Goal: Task Accomplishment & Management: Use online tool/utility

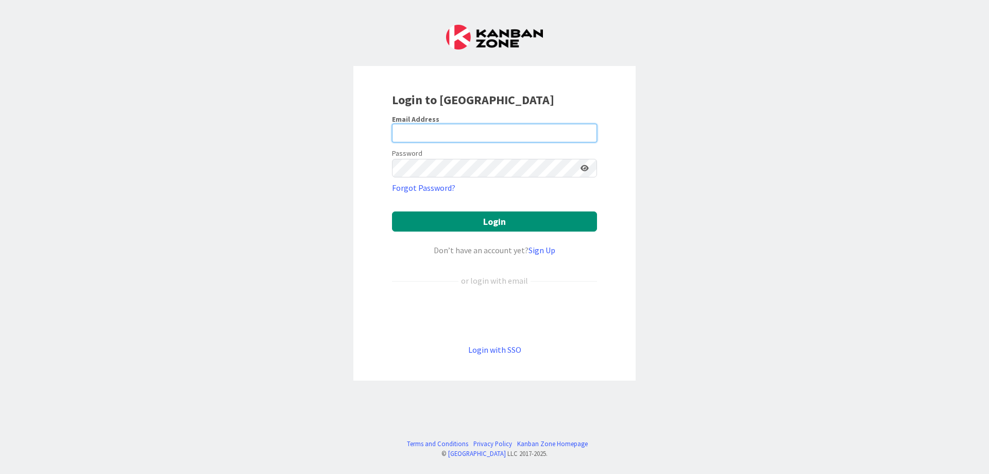
click at [487, 139] on input "email" at bounding box center [494, 133] width 205 height 19
click at [643, 269] on div "Login to Kanban Zone Email Address Password Forgot Password? Login Don’t have a…" at bounding box center [494, 237] width 989 height 474
click at [544, 252] on link "Sign Up" at bounding box center [542, 250] width 27 height 10
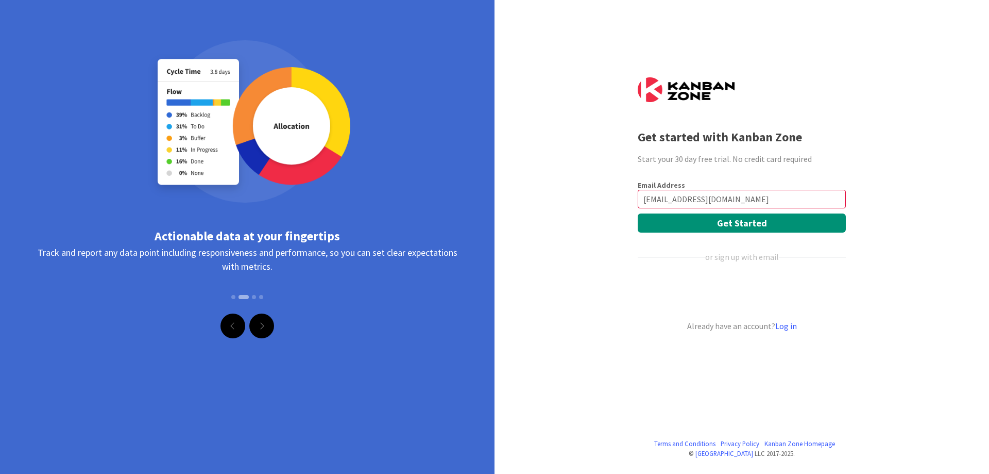
type input "[EMAIL_ADDRESS][DOMAIN_NAME]"
click at [815, 233] on form "Email Address dmittra.list@gmail.com Get Started or sign up with email Already …" at bounding box center [742, 255] width 208 height 151
click at [800, 222] on button "Get Started" at bounding box center [742, 222] width 208 height 19
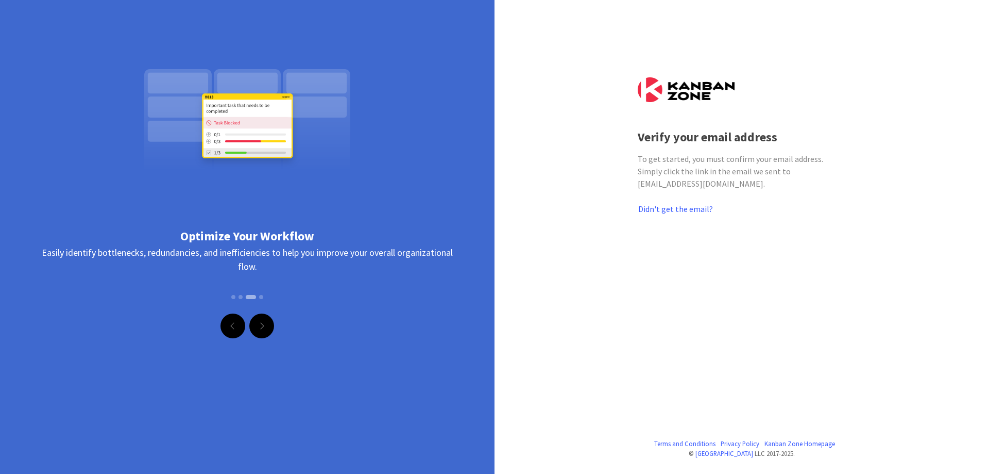
click at [787, 166] on div "To get started, you must confirm your email address. Simply click the link in t…" at bounding box center [742, 171] width 208 height 37
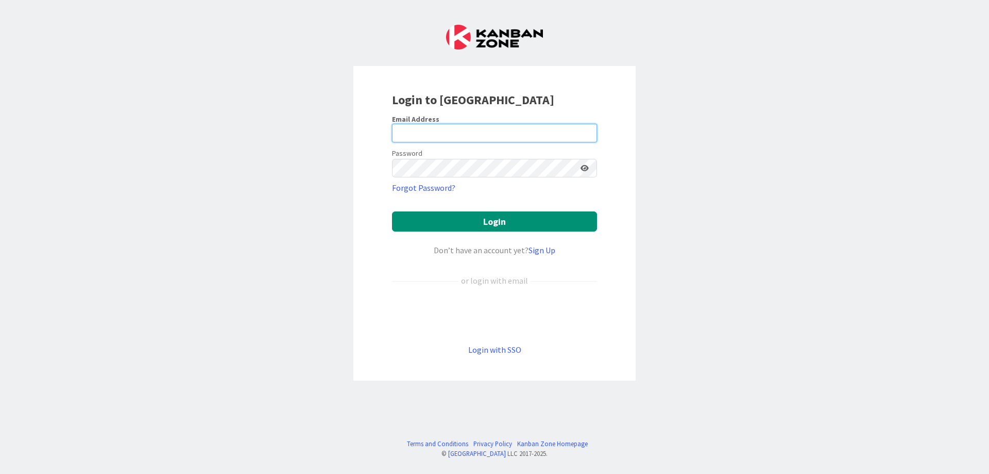
click at [513, 129] on input "email" at bounding box center [494, 133] width 205 height 19
type input "[EMAIL_ADDRESS][DOMAIN_NAME]"
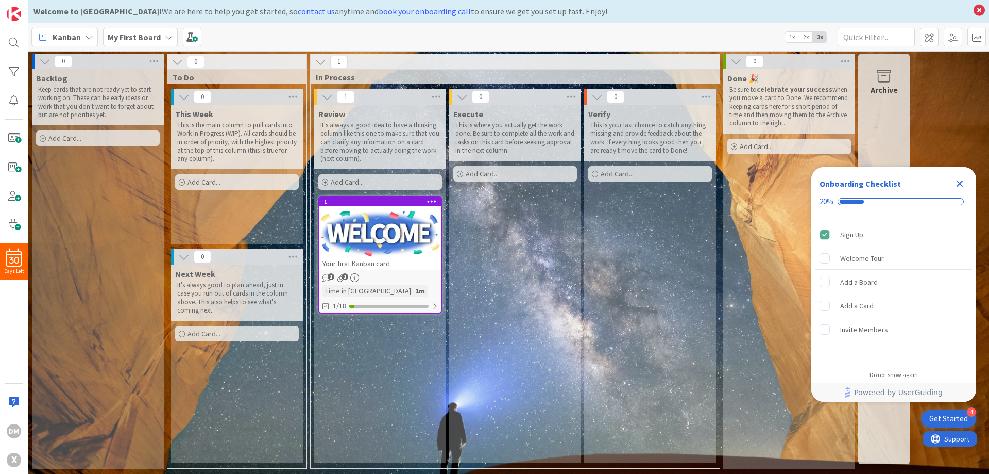
click at [959, 184] on icon "Close Checklist" at bounding box center [960, 183] width 7 height 7
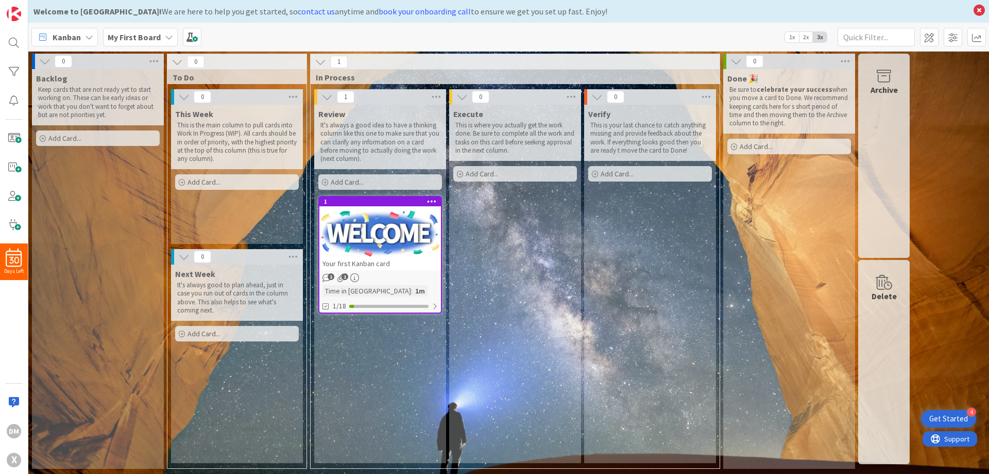
click at [78, 41] on span "Kanban" at bounding box center [67, 37] width 28 height 12
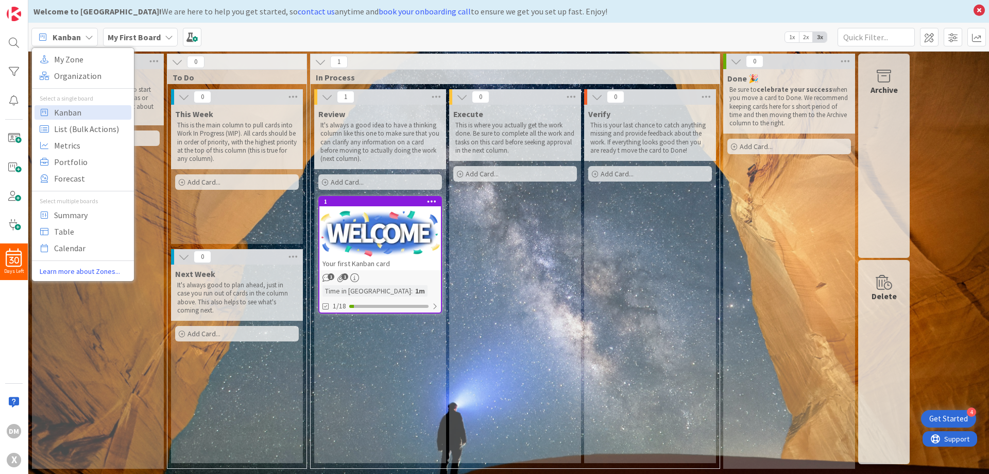
click at [78, 41] on span "Kanban" at bounding box center [67, 37] width 28 height 12
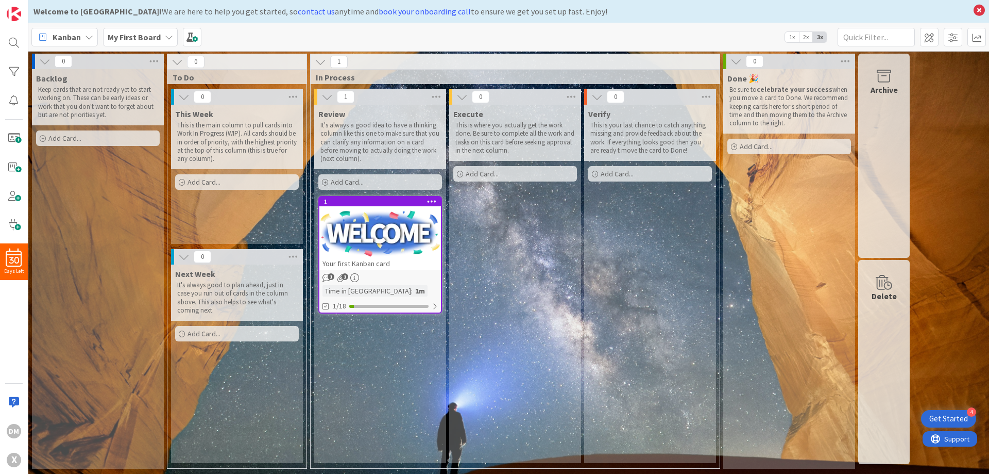
click at [78, 41] on span "Kanban" at bounding box center [67, 37] width 28 height 12
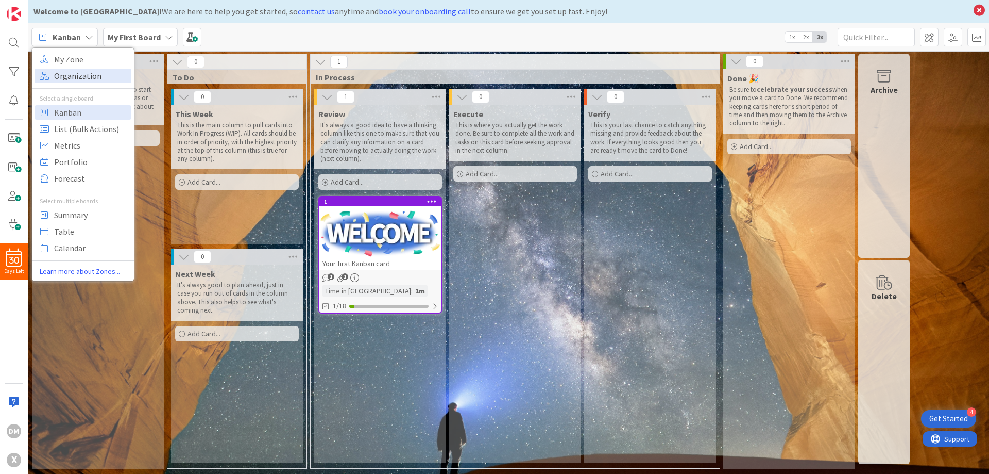
click at [76, 75] on span "Organization" at bounding box center [91, 75] width 74 height 15
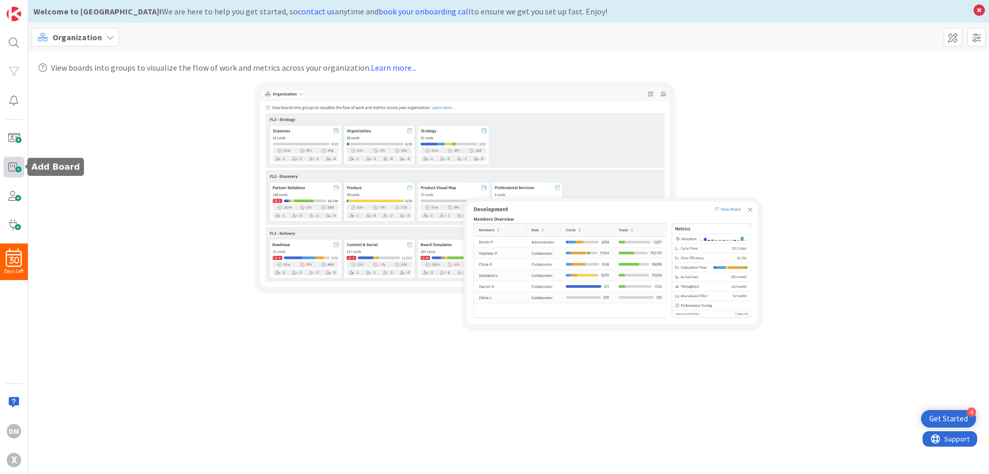
click at [10, 168] on span at bounding box center [14, 167] width 21 height 21
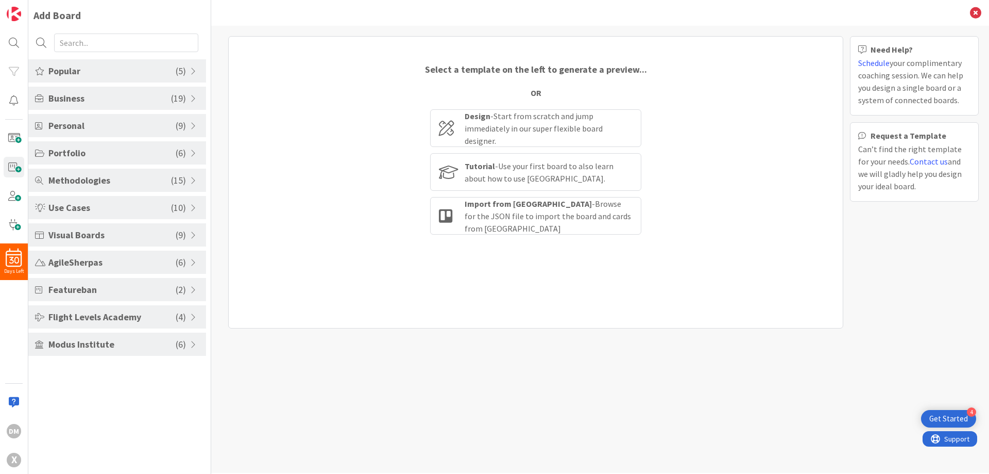
click at [192, 73] on span at bounding box center [194, 71] width 9 height 8
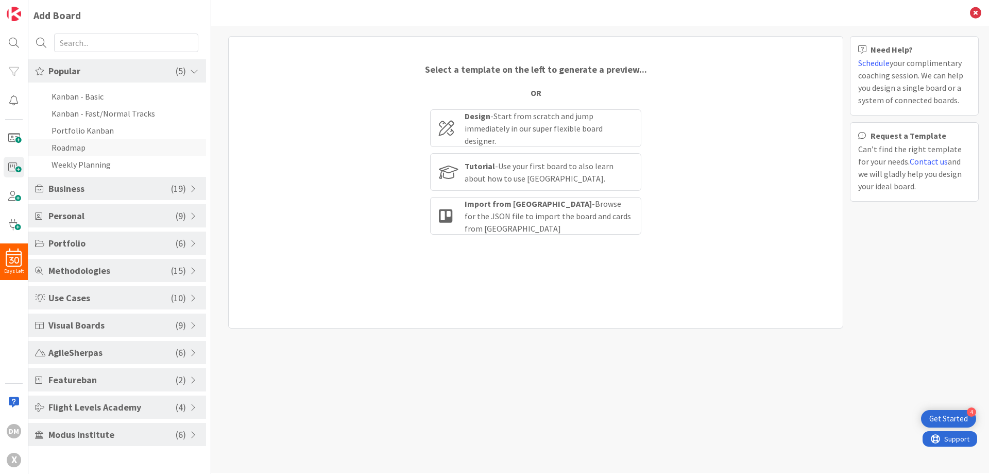
click at [69, 150] on li "Roadmap" at bounding box center [117, 147] width 178 height 17
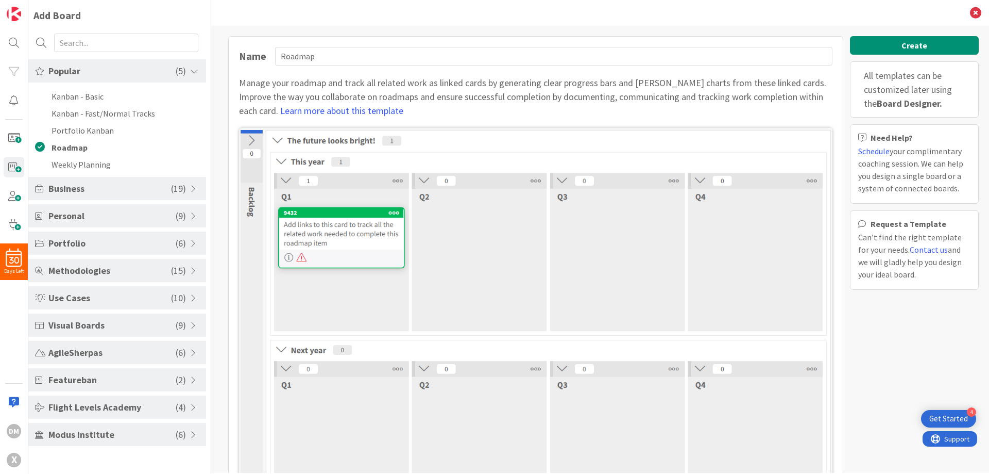
click at [357, 227] on img at bounding box center [536, 327] width 594 height 398
click at [89, 166] on li "Weekly Planning" at bounding box center [117, 164] width 178 height 17
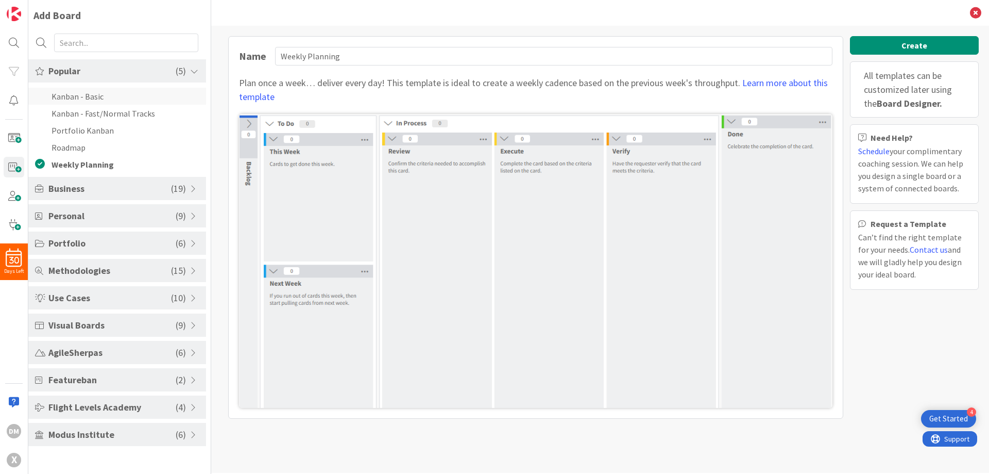
click at [103, 96] on li "Kanban - Basic" at bounding box center [117, 96] width 178 height 17
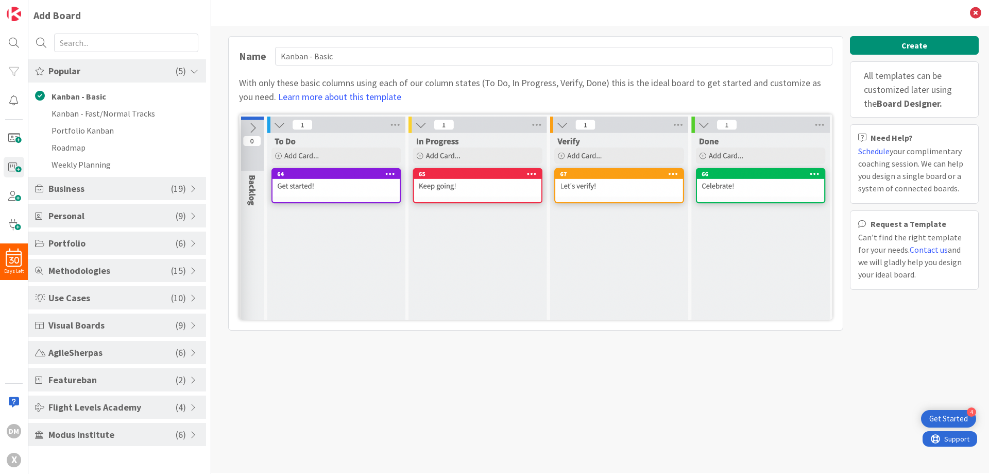
click at [101, 323] on span "Visual Boards" at bounding box center [111, 325] width 127 height 14
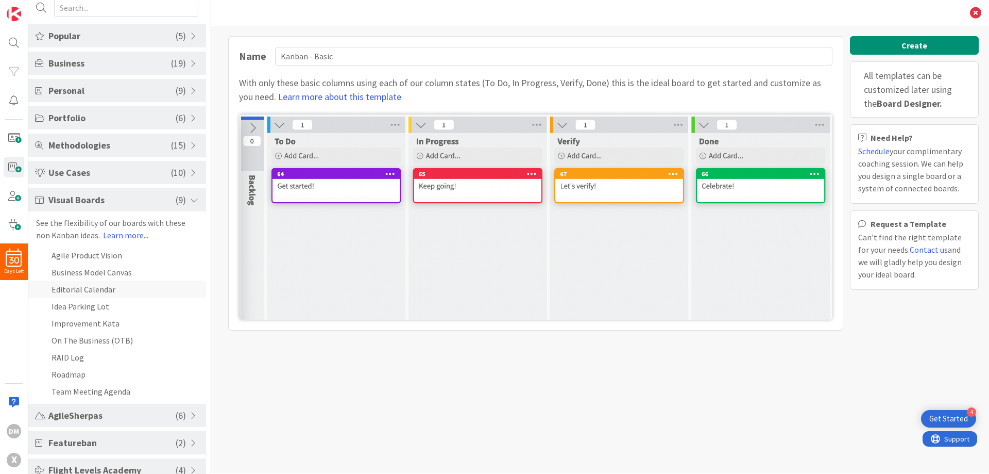
scroll to position [52, 0]
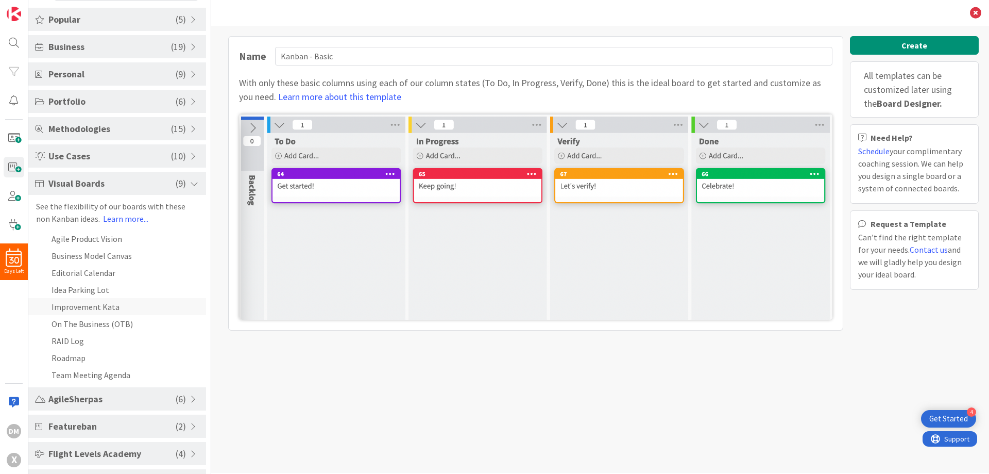
click at [111, 309] on li "Improvement Kata" at bounding box center [117, 306] width 178 height 17
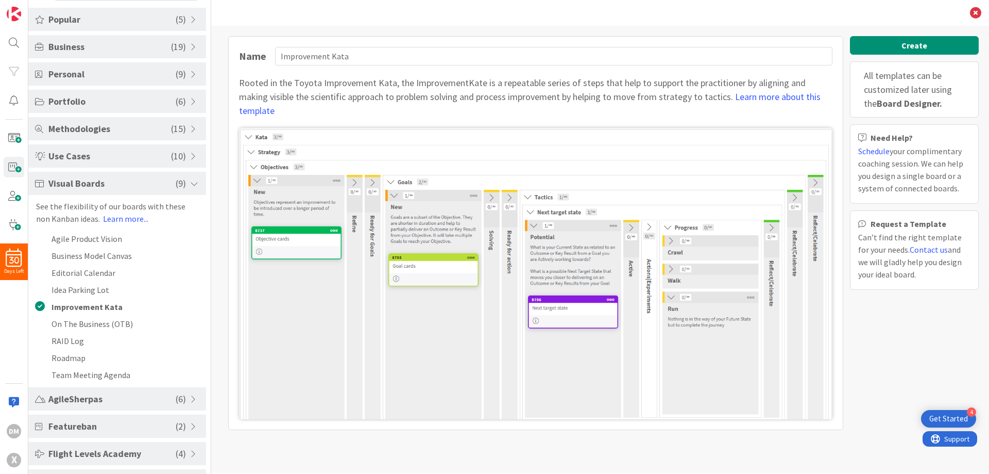
click at [125, 401] on span "AgileSherpas" at bounding box center [111, 399] width 127 height 14
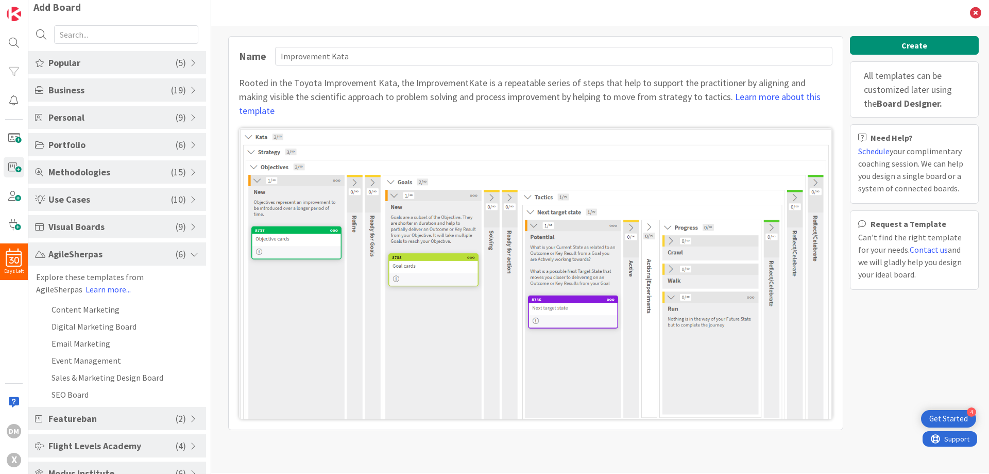
scroll to position [0, 0]
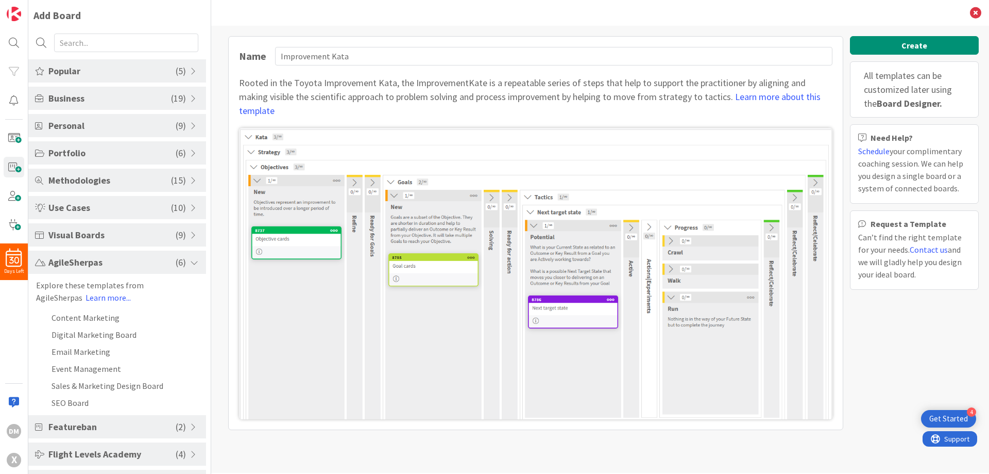
click at [72, 105] on div "Business ( 19 )" at bounding box center [117, 98] width 178 height 23
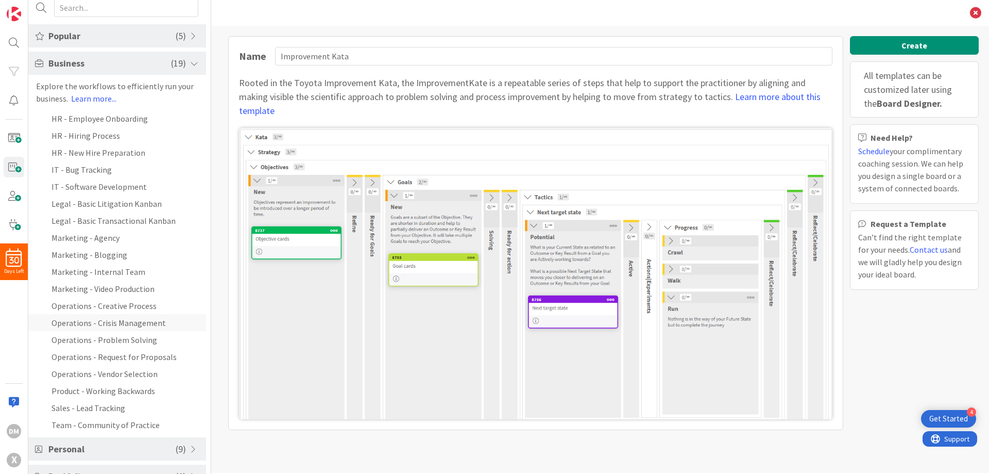
scroll to position [52, 0]
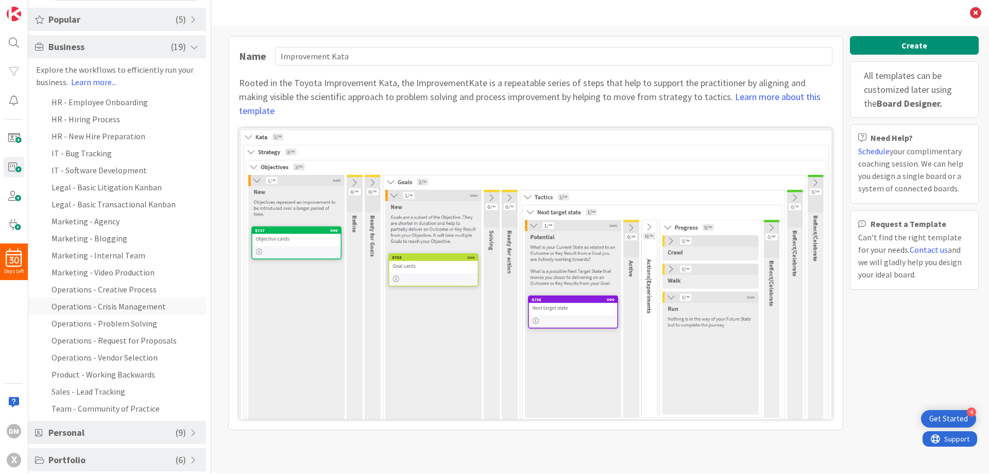
click at [147, 305] on li "Operations - Crisis Management" at bounding box center [117, 305] width 178 height 17
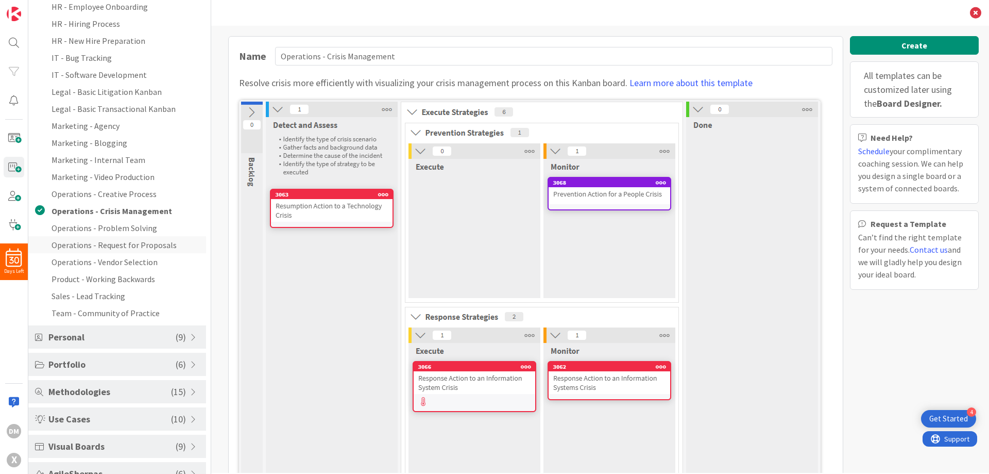
scroll to position [155, 0]
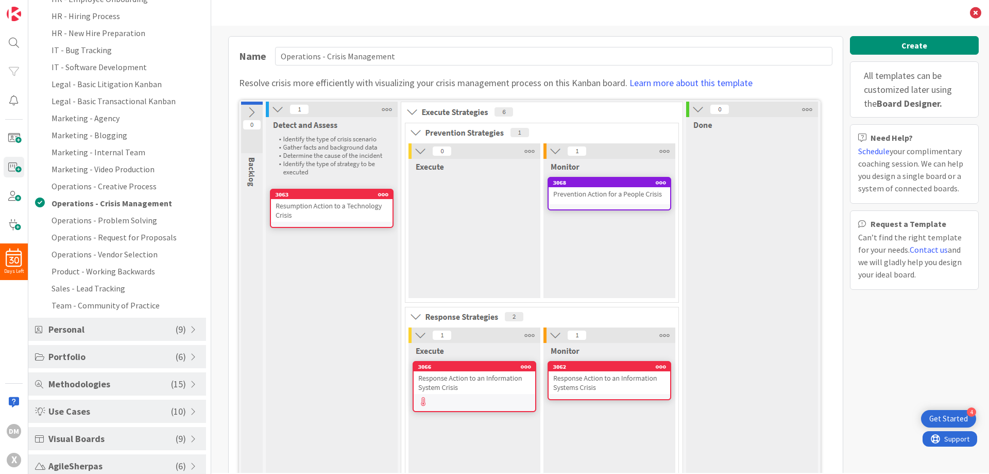
click at [190, 332] on span at bounding box center [194, 329] width 9 height 8
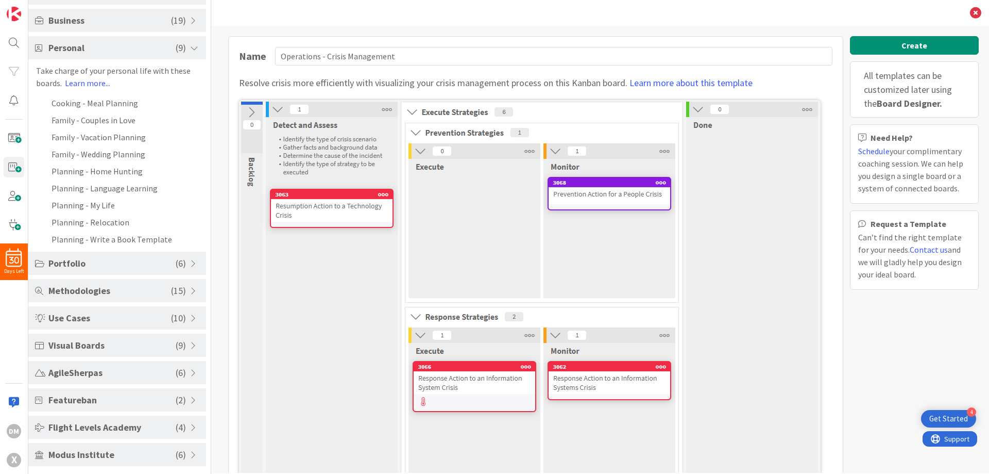
scroll to position [78, 0]
click at [191, 259] on span at bounding box center [194, 263] width 9 height 8
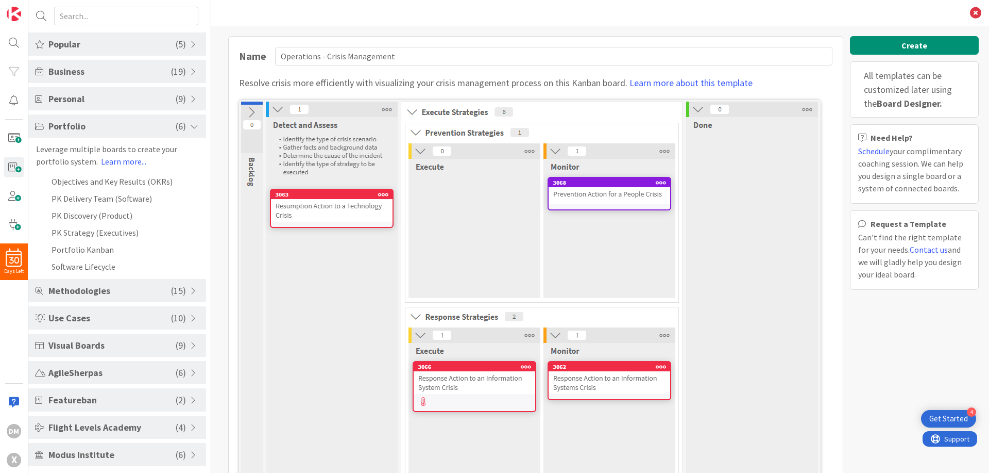
scroll to position [27, 0]
click at [140, 188] on li "Objectives and Key Results (OKRs)" at bounding box center [117, 181] width 178 height 17
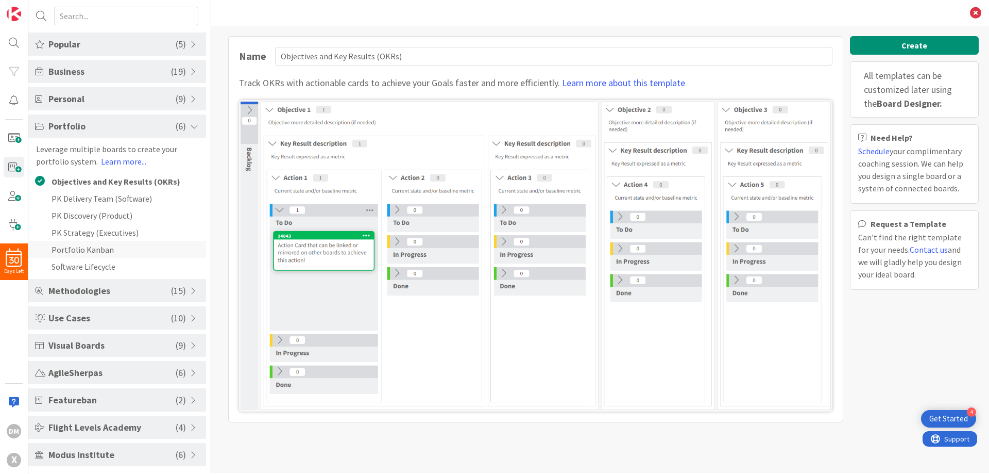
click at [100, 253] on li "Portfolio Kanban" at bounding box center [117, 249] width 178 height 17
type input "Portfolio Kanban"
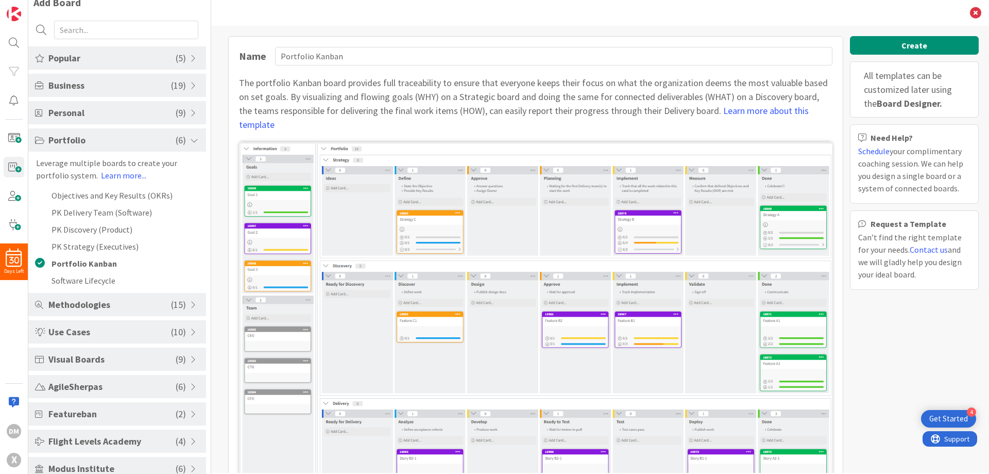
scroll to position [0, 0]
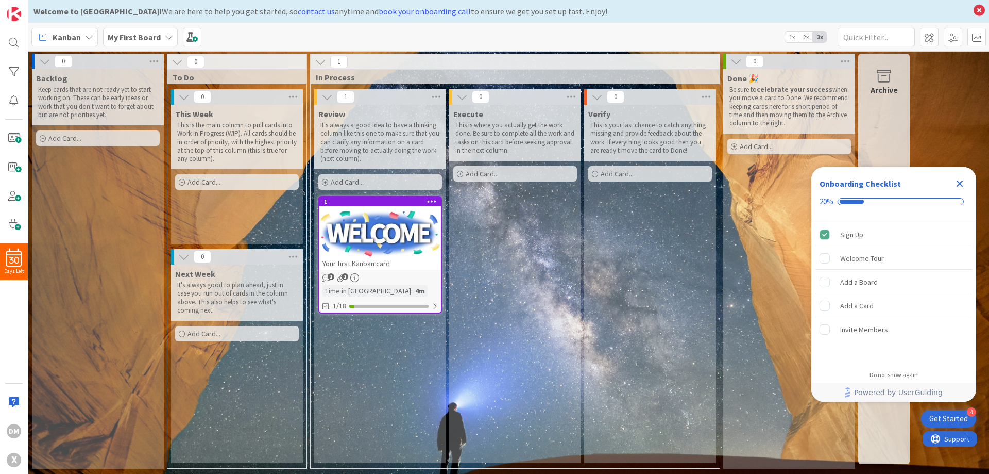
click at [959, 187] on icon "Close Checklist" at bounding box center [960, 183] width 12 height 12
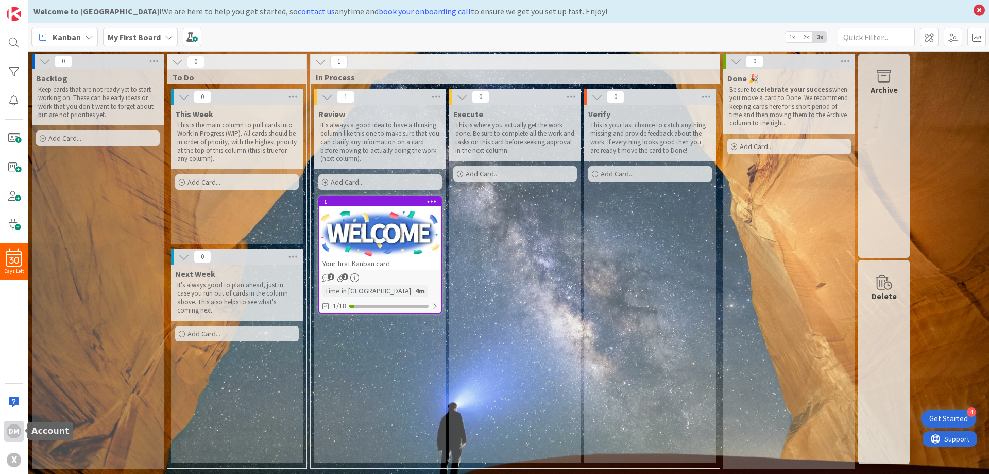
click at [11, 429] on div "DM" at bounding box center [14, 431] width 14 height 14
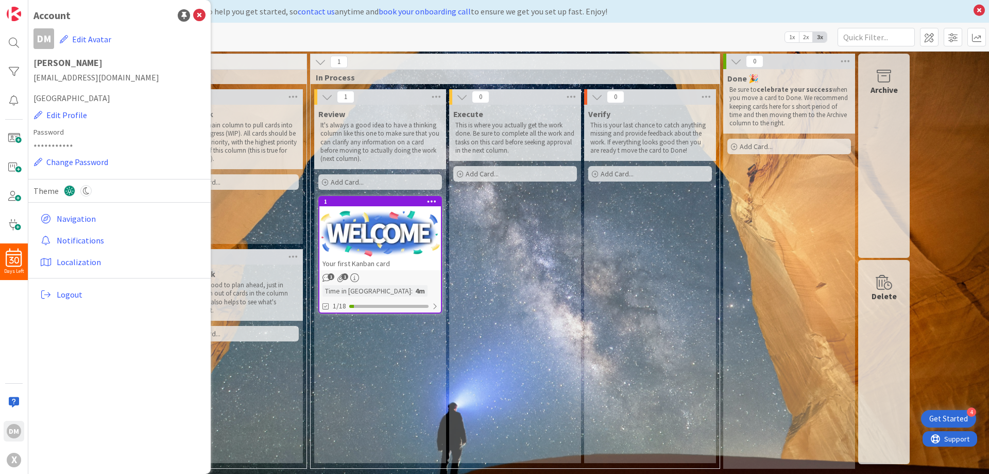
click at [951, 159] on div "0 Backlog Keep cards that are not ready yet to start working on. These can be e…" at bounding box center [508, 264] width 957 height 420
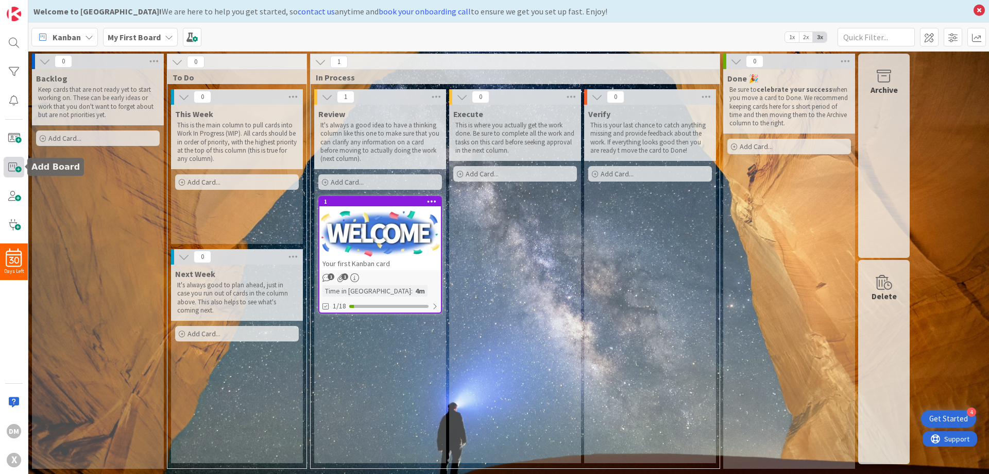
click at [15, 166] on span at bounding box center [14, 167] width 21 height 21
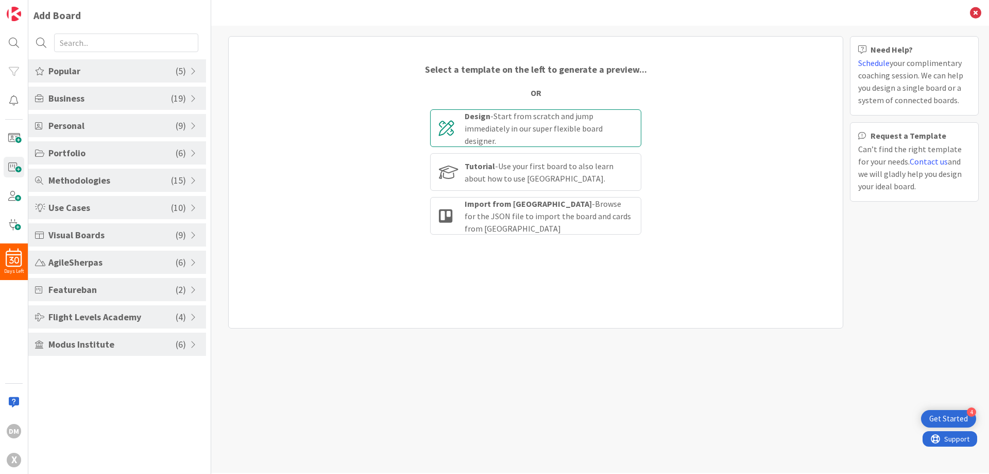
click at [594, 122] on div "Design - Start from scratch and jump immediately in our super flexible board de…" at bounding box center [549, 128] width 168 height 37
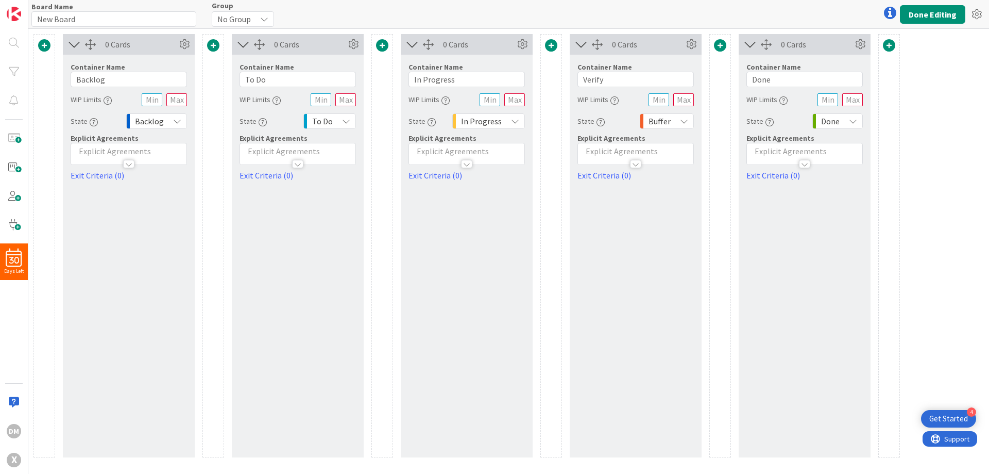
click at [49, 46] on span at bounding box center [44, 45] width 12 height 12
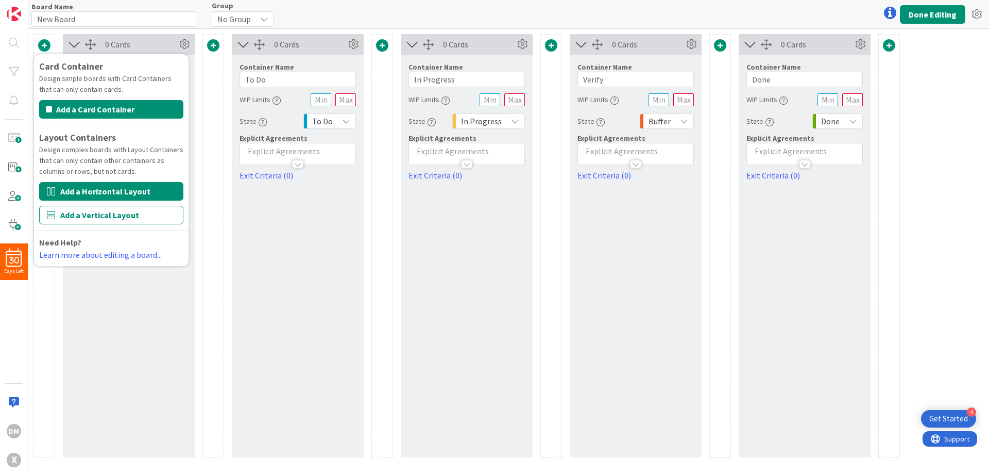
click at [129, 190] on button "Add a Horizontal Layout" at bounding box center [111, 191] width 144 height 19
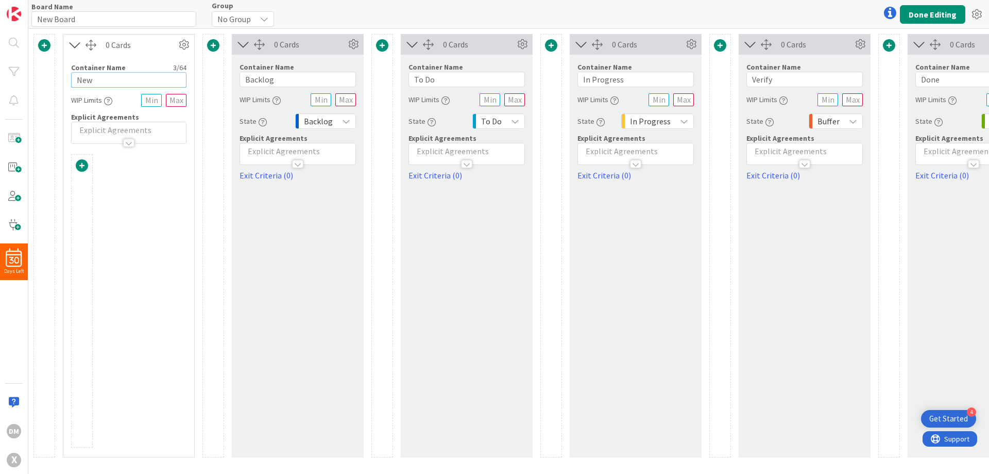
drag, startPoint x: 114, startPoint y: 72, endPoint x: 69, endPoint y: 81, distance: 46.2
click at [69, 81] on div "Container Name 3 / 64 New WIP Limits Explicit Agreements" at bounding box center [128, 99] width 131 height 89
type input "QIC"
click at [933, 7] on button "Done Editing" at bounding box center [932, 14] width 65 height 19
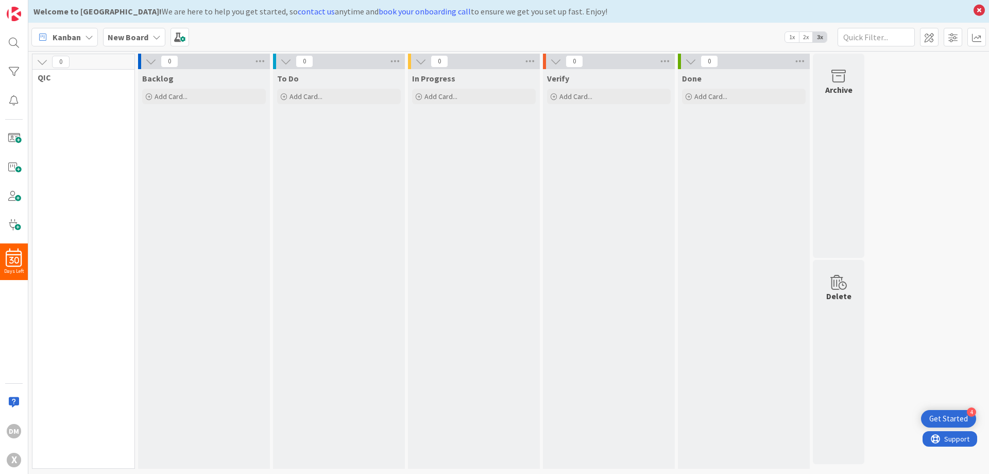
click at [44, 65] on icon at bounding box center [42, 61] width 11 height 11
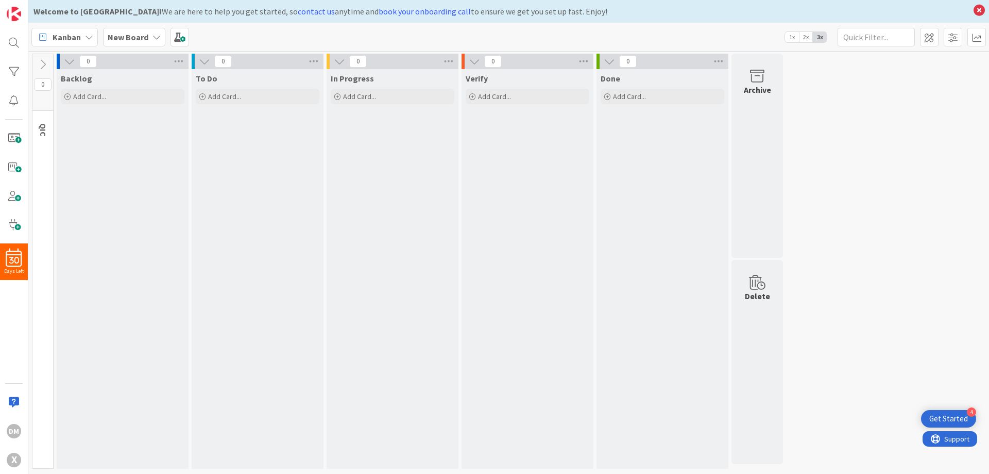
click at [44, 65] on icon at bounding box center [42, 64] width 11 height 11
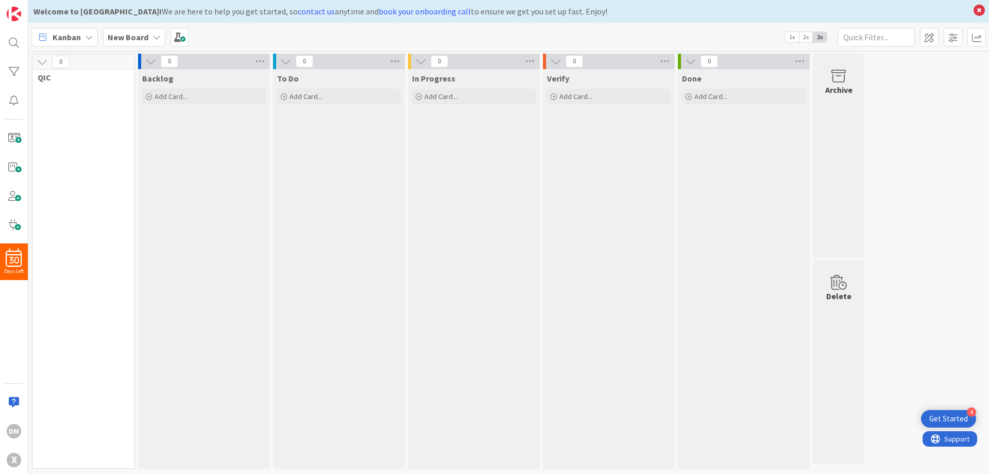
click at [70, 115] on div "0 QIC" at bounding box center [83, 261] width 103 height 415
click at [803, 39] on span "2x" at bounding box center [806, 37] width 14 height 10
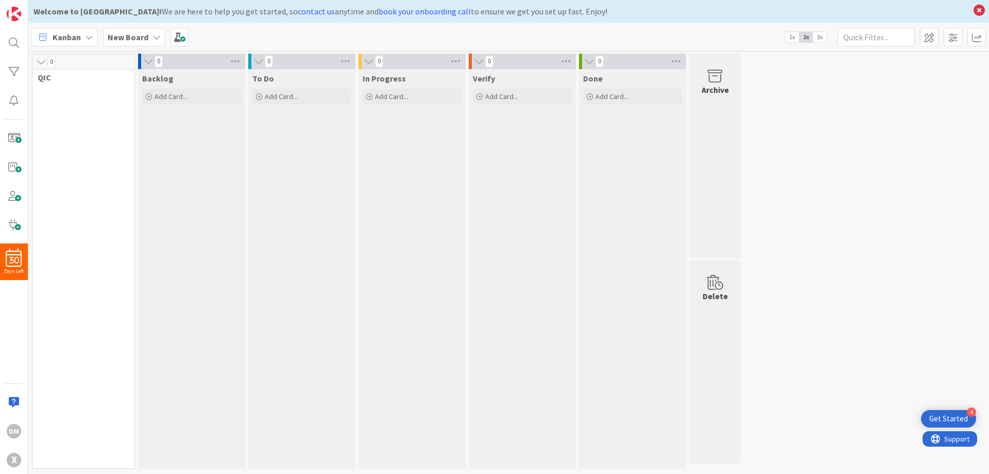
click at [818, 37] on span "3x" at bounding box center [820, 37] width 14 height 10
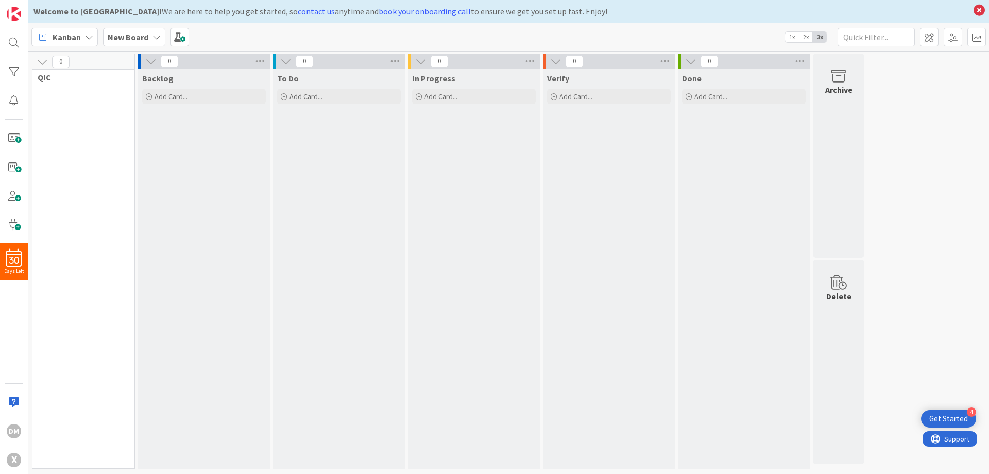
click at [794, 38] on span "1x" at bounding box center [792, 37] width 14 height 10
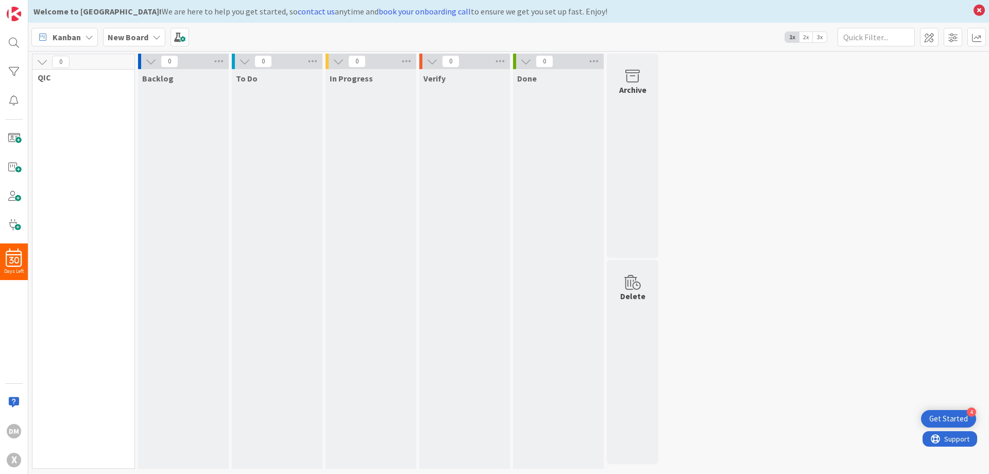
click at [808, 36] on span "2x" at bounding box center [806, 37] width 14 height 10
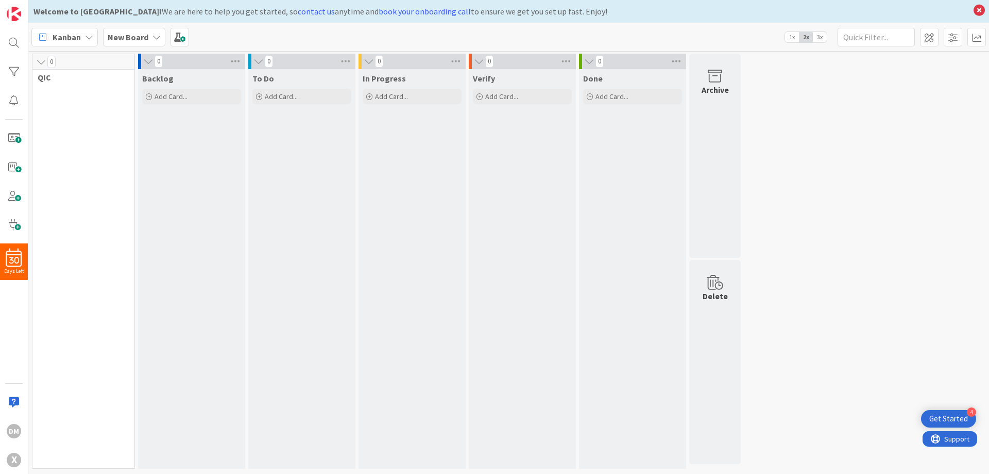
click at [820, 39] on span "3x" at bounding box center [820, 37] width 14 height 10
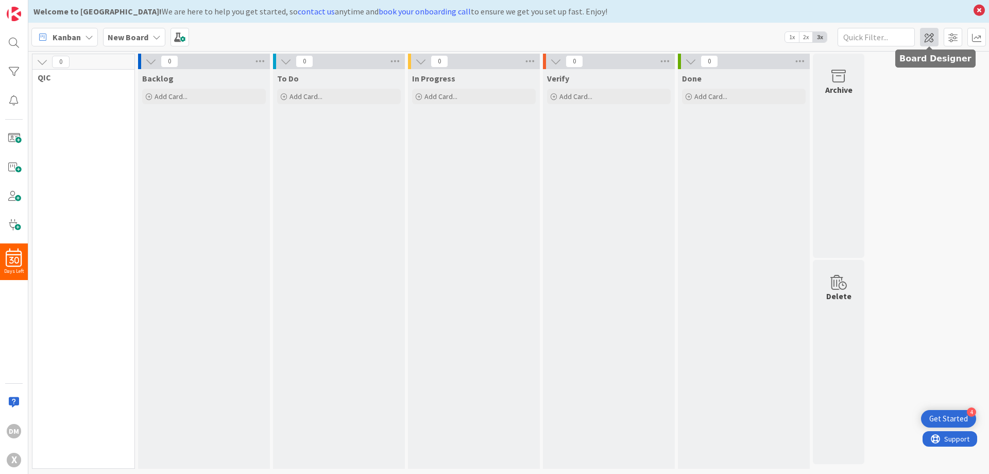
click at [932, 40] on span at bounding box center [929, 37] width 19 height 19
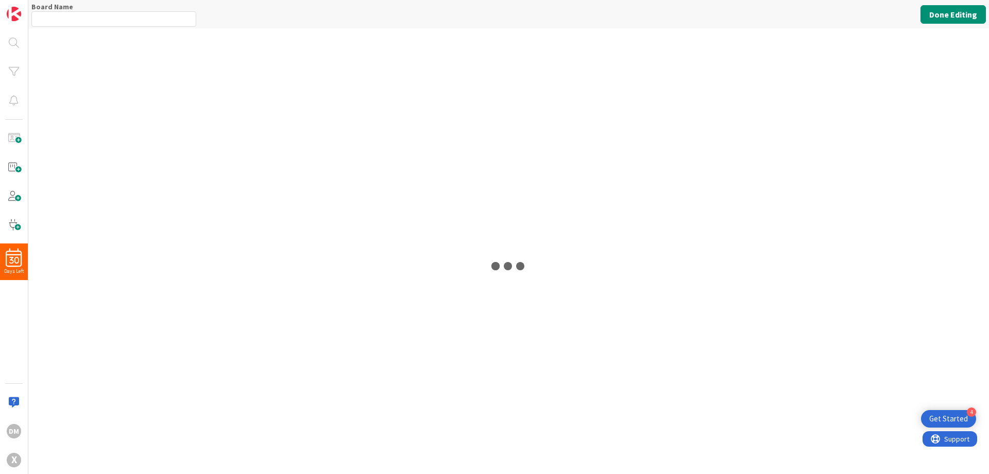
type input "New Board"
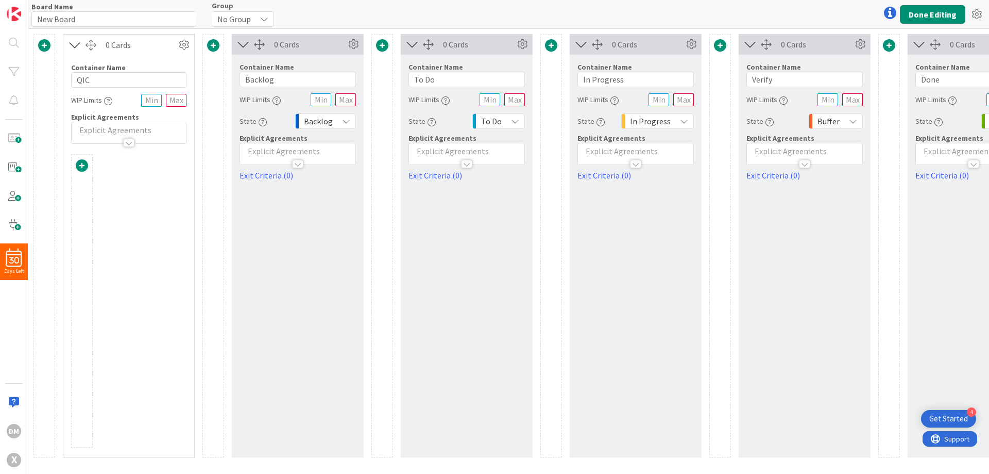
click at [129, 140] on div at bounding box center [128, 143] width 11 height 8
click at [131, 175] on div at bounding box center [128, 177] width 11 height 8
click at [46, 44] on span at bounding box center [44, 45] width 12 height 12
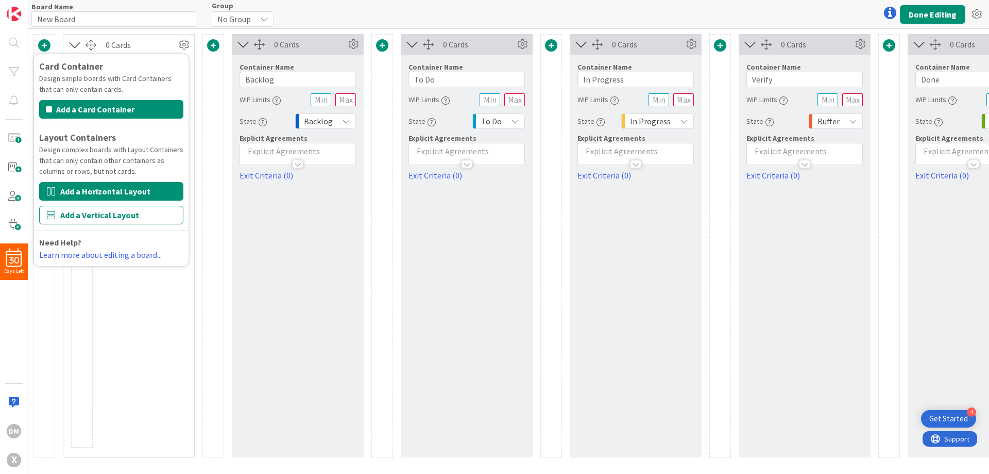
click at [108, 188] on button "Add a Horizontal Layout" at bounding box center [111, 191] width 144 height 19
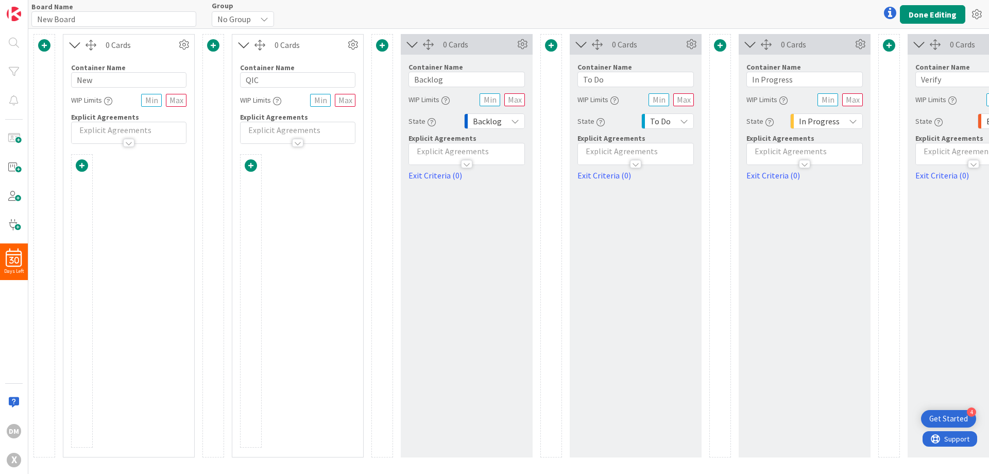
click at [256, 164] on span at bounding box center [251, 165] width 12 height 12
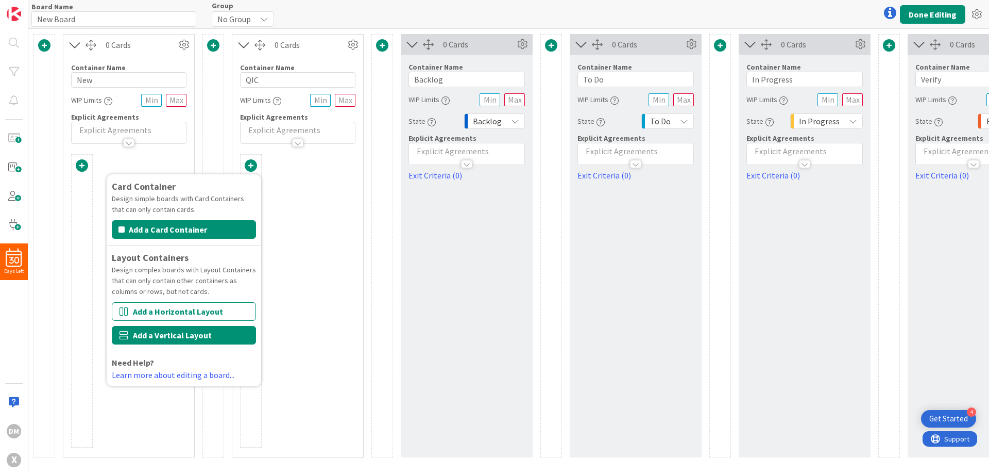
click at [205, 336] on button "Add a Vertical Layout" at bounding box center [184, 335] width 144 height 19
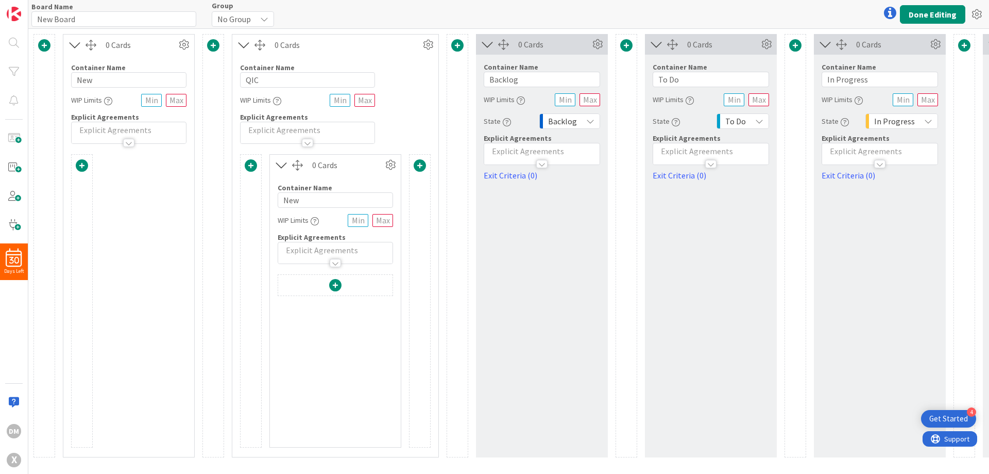
click at [417, 164] on span at bounding box center [420, 165] width 12 height 12
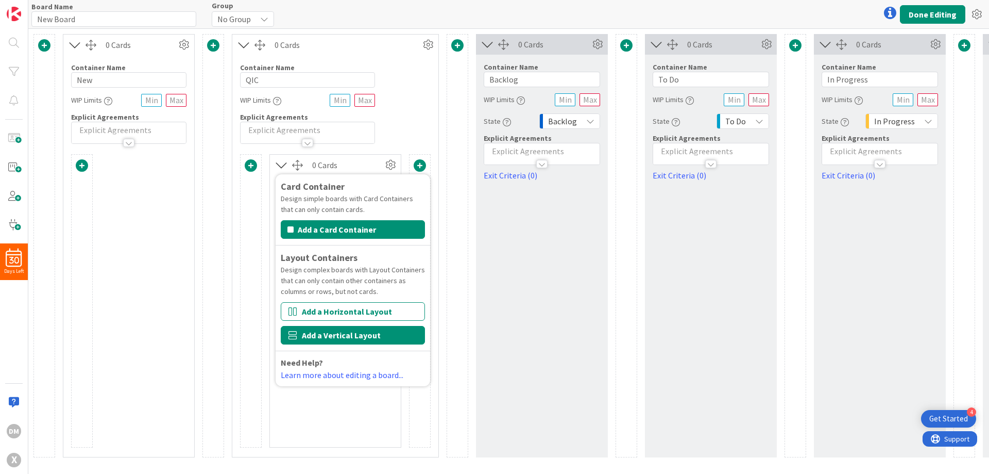
click at [326, 335] on button "Add a Vertical Layout" at bounding box center [353, 335] width 144 height 19
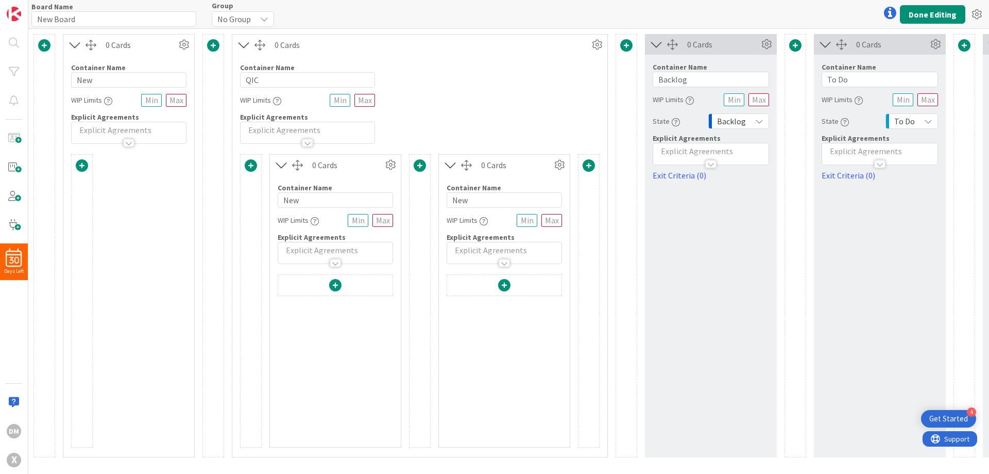
click at [720, 296] on div "0 Cards Container Name 7 / 64 Backlog WIP Limits State Backlog Explicit Agreeme…" at bounding box center [711, 245] width 132 height 423
click at [921, 11] on button "Done Editing" at bounding box center [932, 14] width 65 height 19
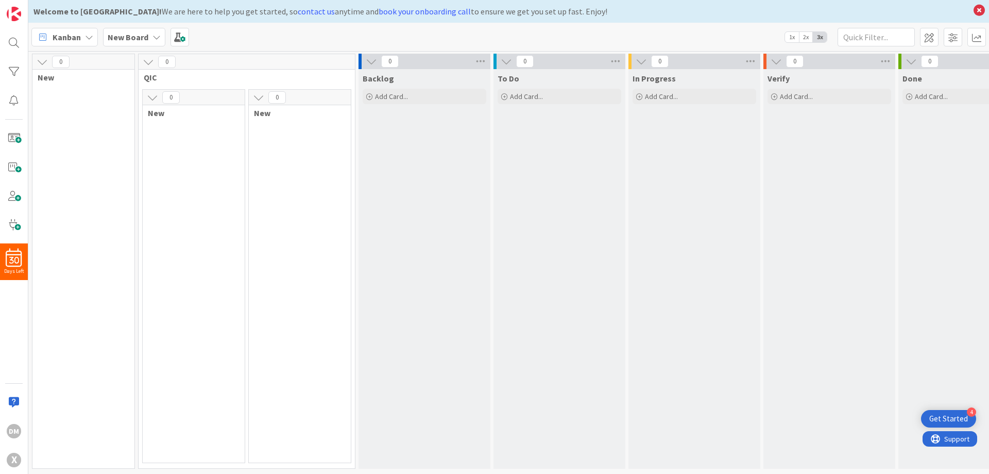
click at [149, 62] on icon at bounding box center [148, 61] width 11 height 11
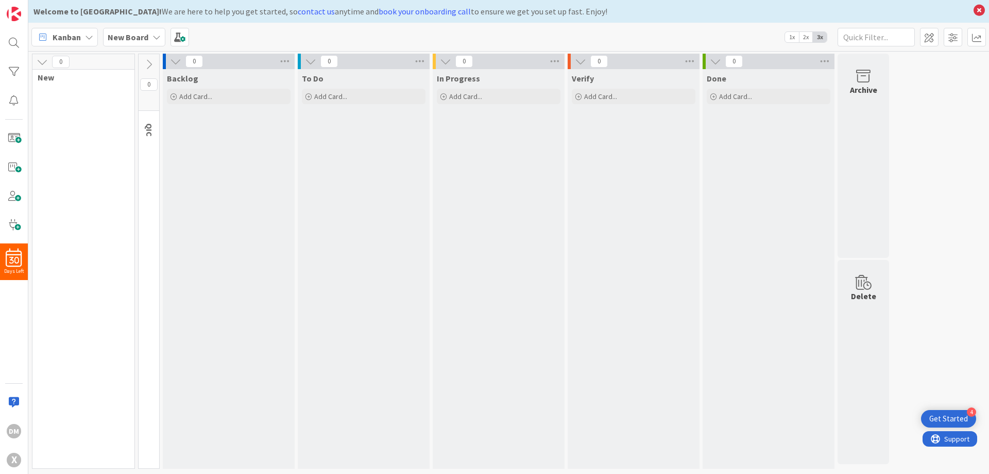
click at [149, 62] on icon at bounding box center [148, 64] width 11 height 11
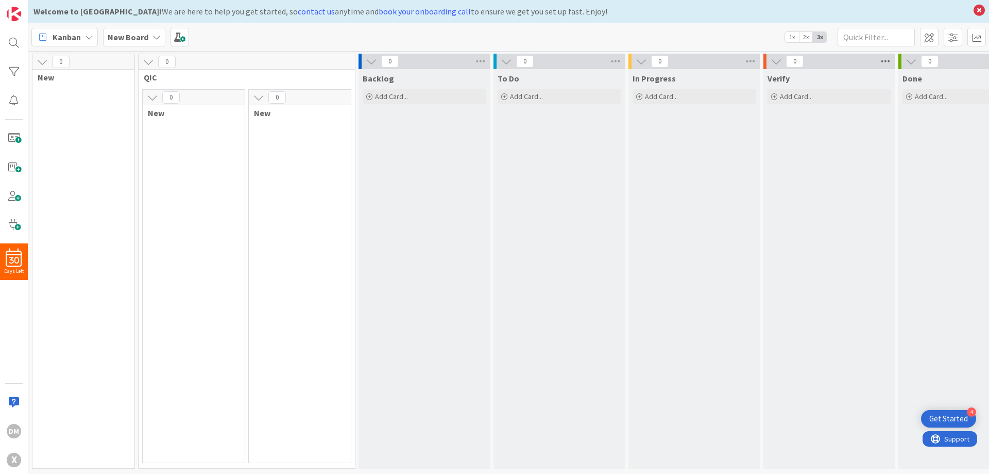
click at [889, 59] on icon at bounding box center [885, 61] width 13 height 15
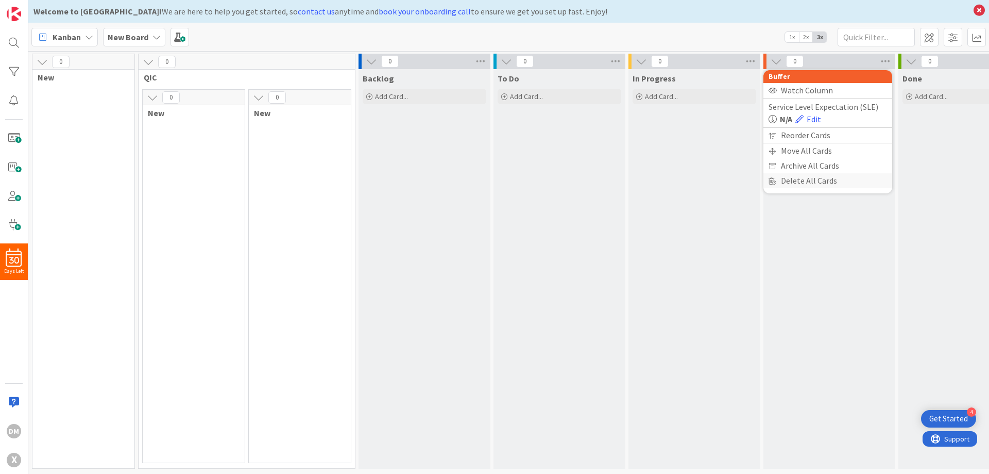
click at [815, 187] on div "Delete All Cards" at bounding box center [828, 180] width 129 height 15
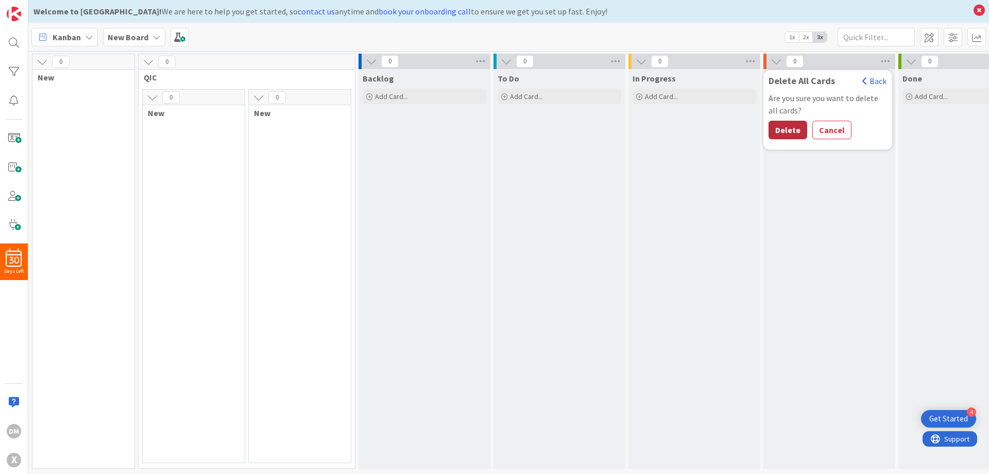
click at [788, 139] on button "Delete" at bounding box center [788, 130] width 39 height 19
click at [885, 61] on icon at bounding box center [885, 61] width 13 height 15
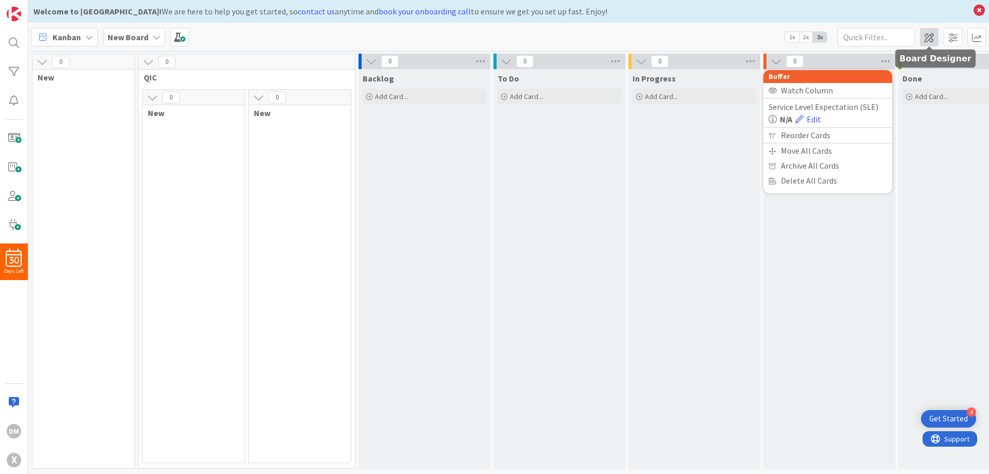
click at [924, 39] on span at bounding box center [929, 37] width 19 height 19
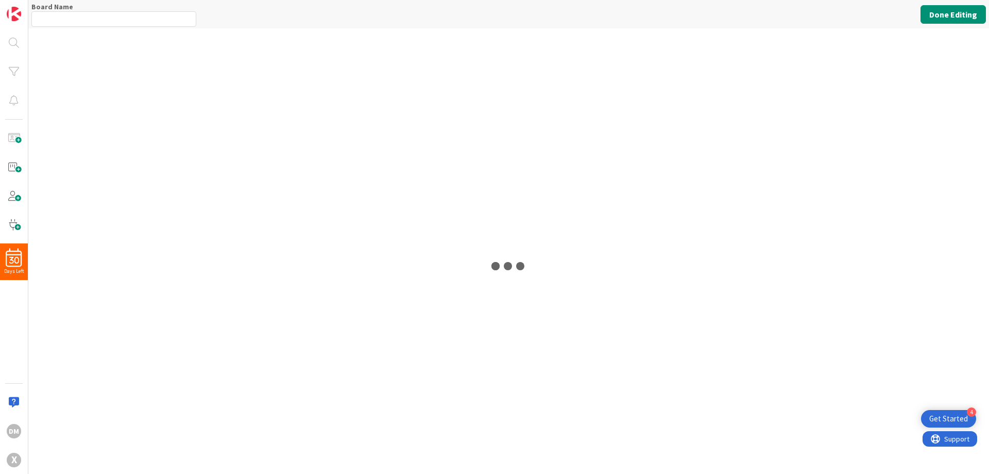
type input "New Board"
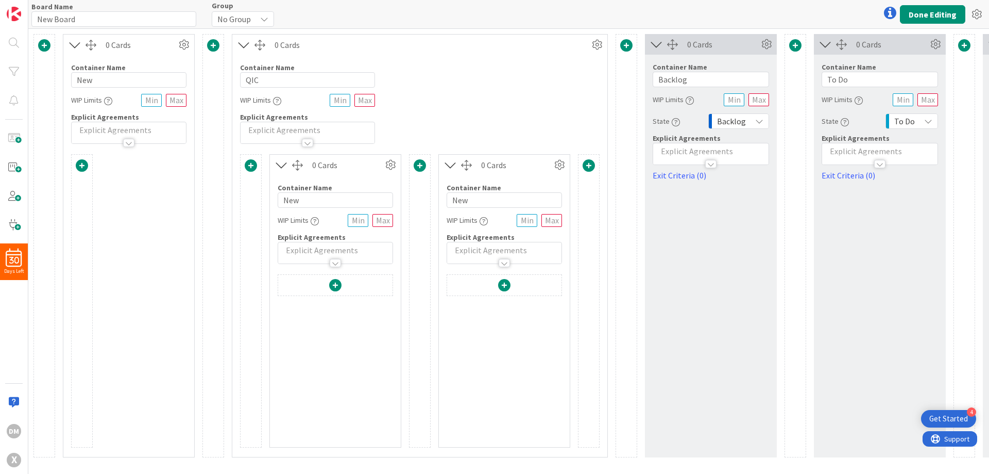
click at [821, 44] on icon at bounding box center [825, 44] width 17 height 13
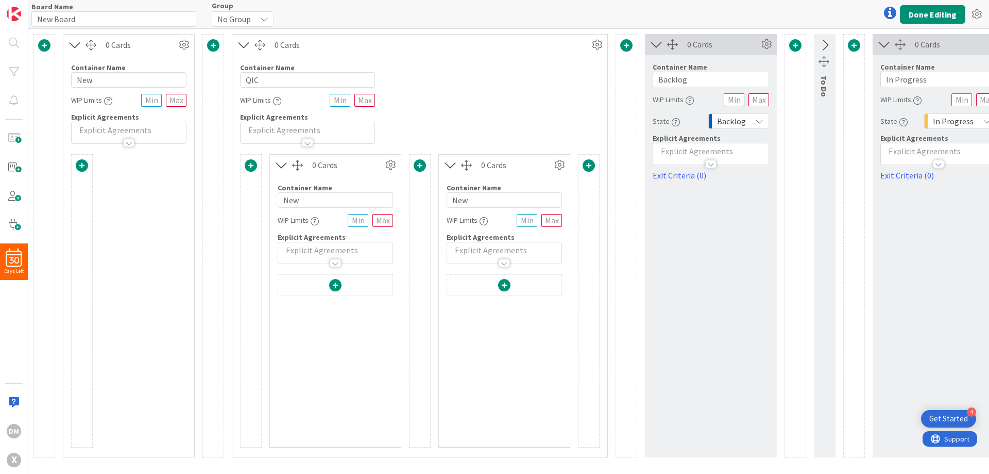
click at [821, 44] on icon at bounding box center [824, 45] width 17 height 13
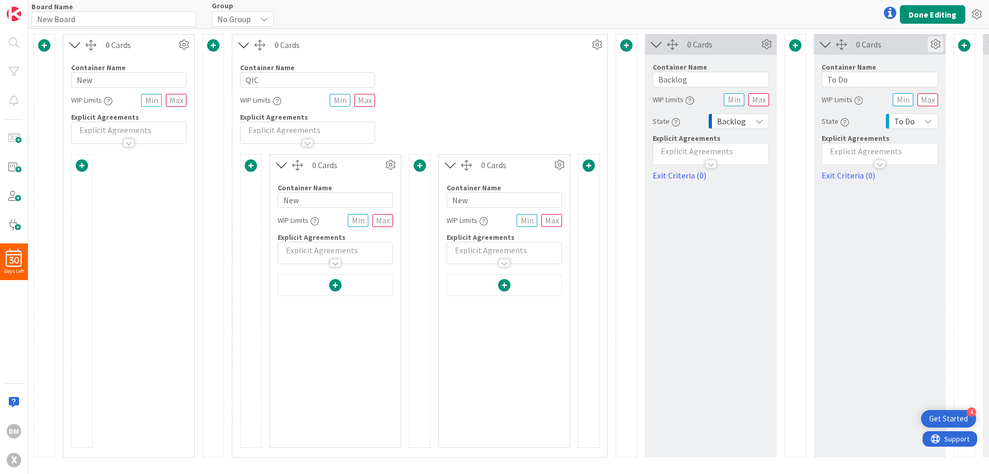
click at [934, 42] on icon at bounding box center [935, 44] width 15 height 15
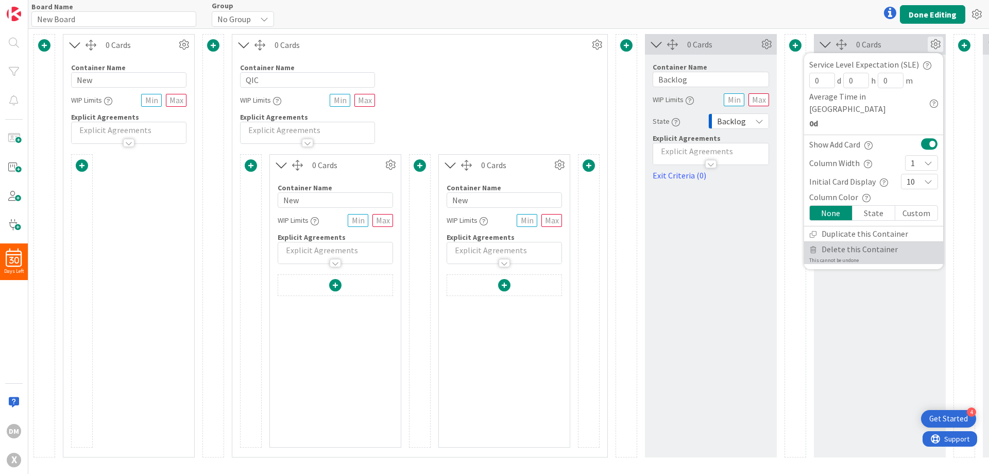
click at [866, 242] on span "Delete this Container" at bounding box center [860, 249] width 76 height 15
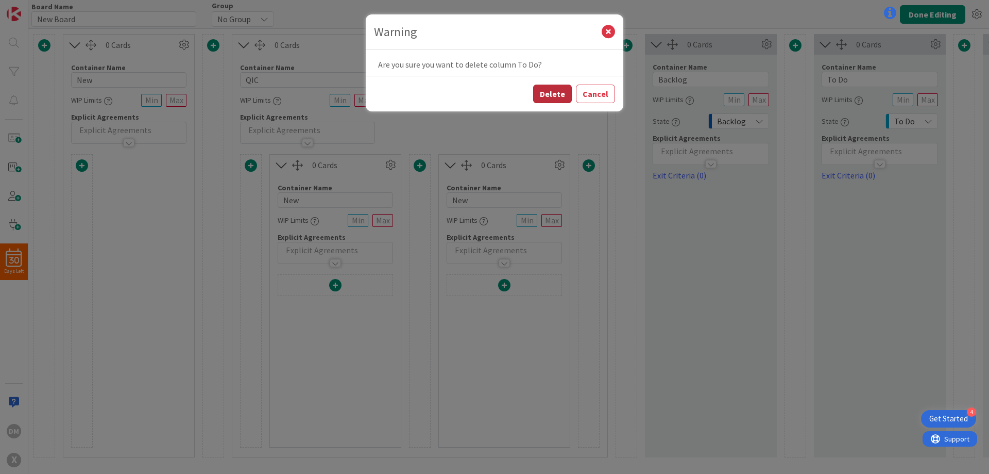
click at [570, 97] on button "Delete" at bounding box center [552, 94] width 39 height 19
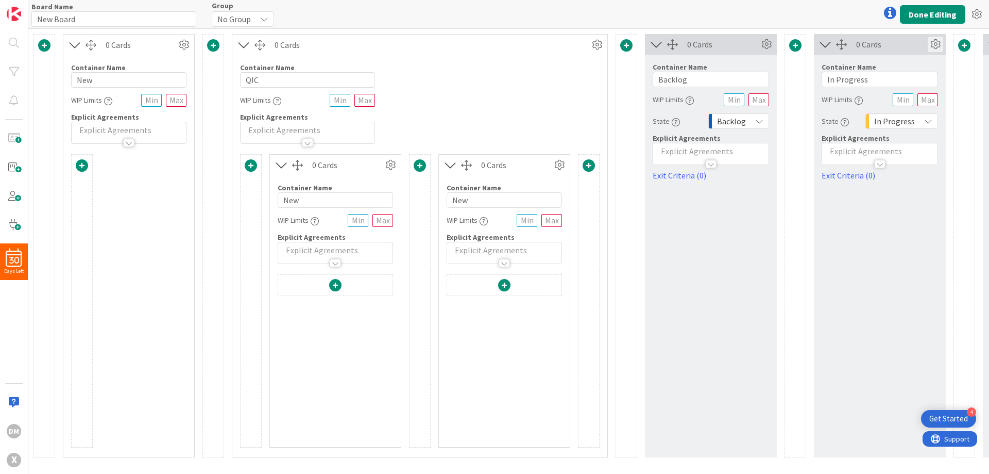
click at [937, 40] on icon at bounding box center [935, 44] width 15 height 15
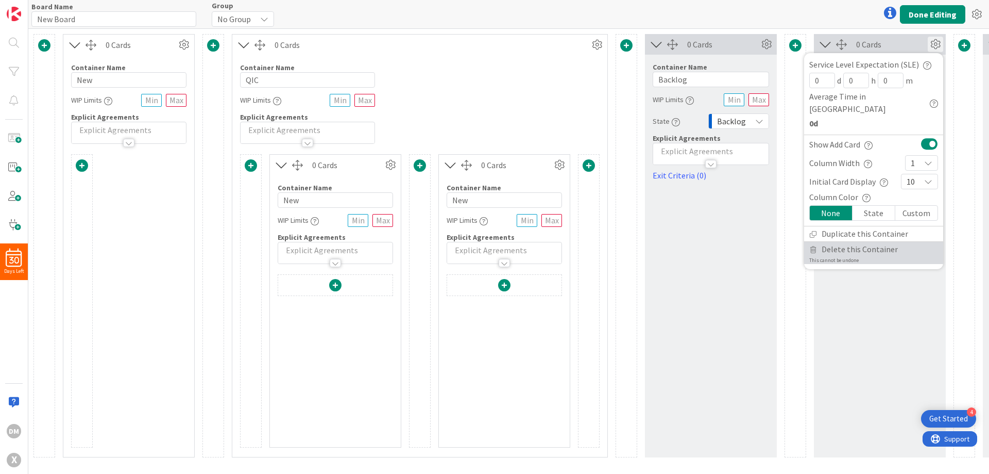
click at [833, 242] on span "Delete this Container" at bounding box center [860, 249] width 76 height 15
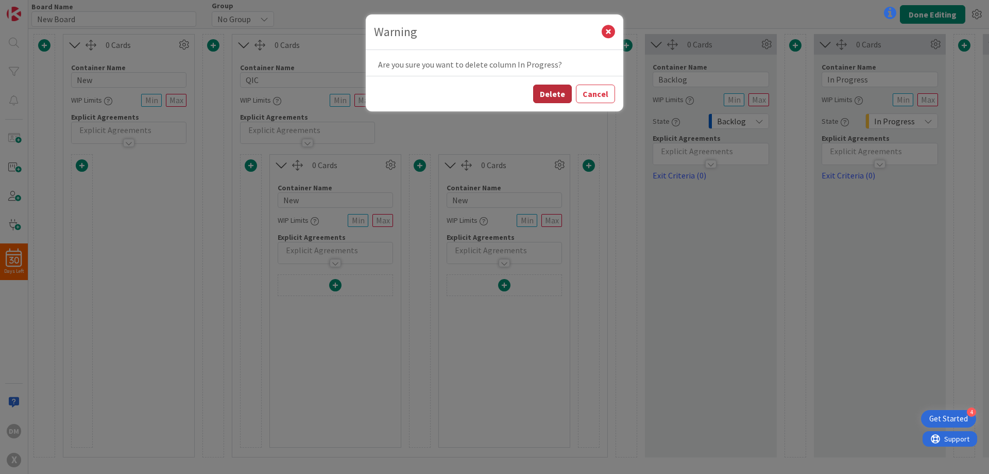
click at [557, 92] on button "Delete" at bounding box center [552, 94] width 39 height 19
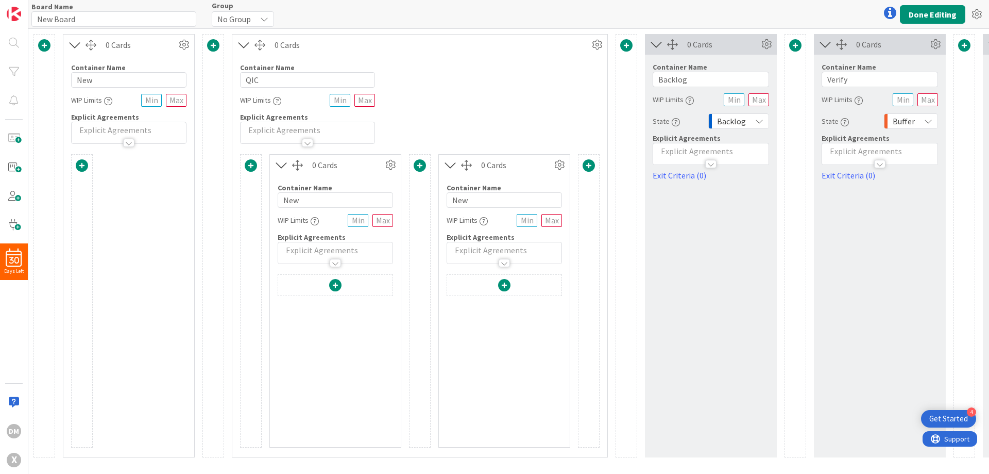
click at [927, 41] on div "0 Cards" at bounding box center [892, 44] width 72 height 12
click at [936, 42] on icon at bounding box center [935, 44] width 15 height 15
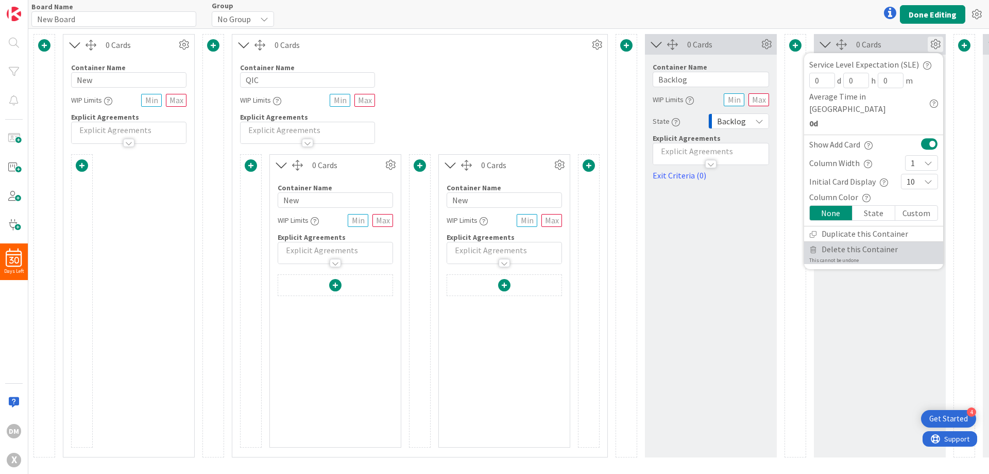
click at [840, 242] on span "Delete this Container" at bounding box center [860, 249] width 76 height 15
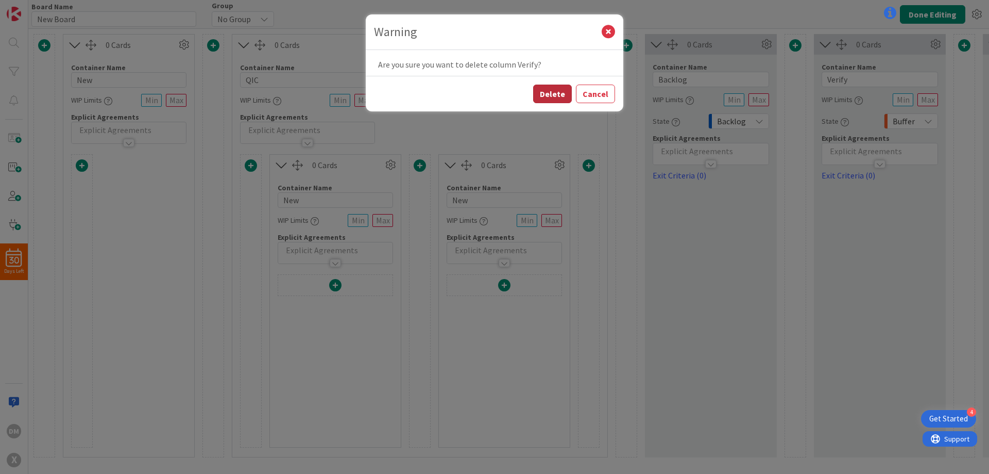
click at [559, 92] on button "Delete" at bounding box center [552, 94] width 39 height 19
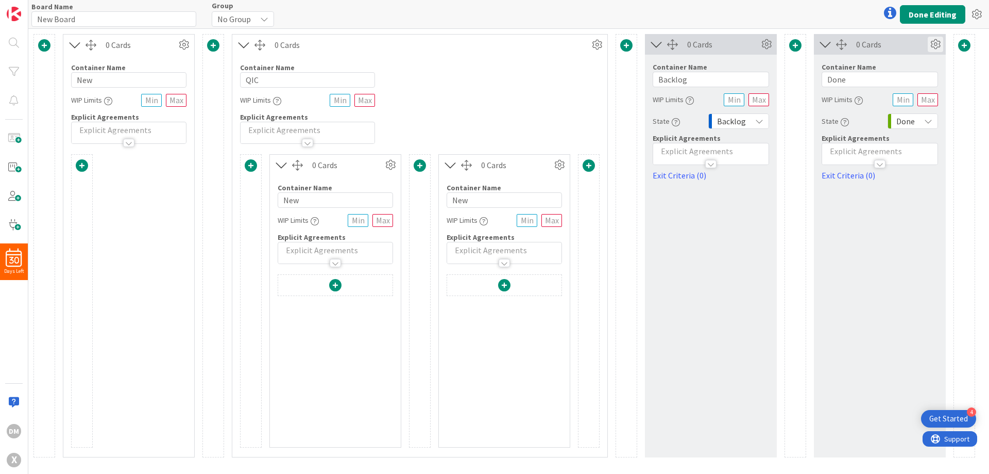
click at [932, 38] on icon at bounding box center [935, 44] width 15 height 15
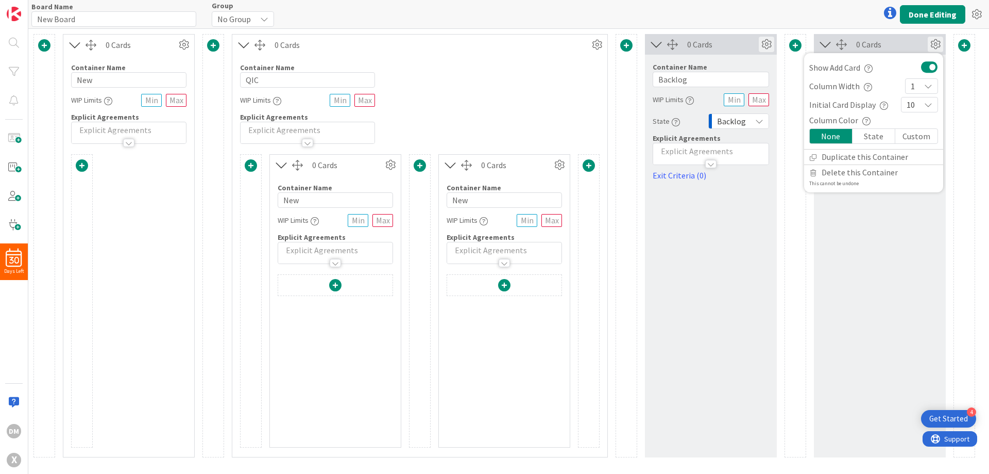
click at [763, 40] on icon at bounding box center [766, 44] width 15 height 15
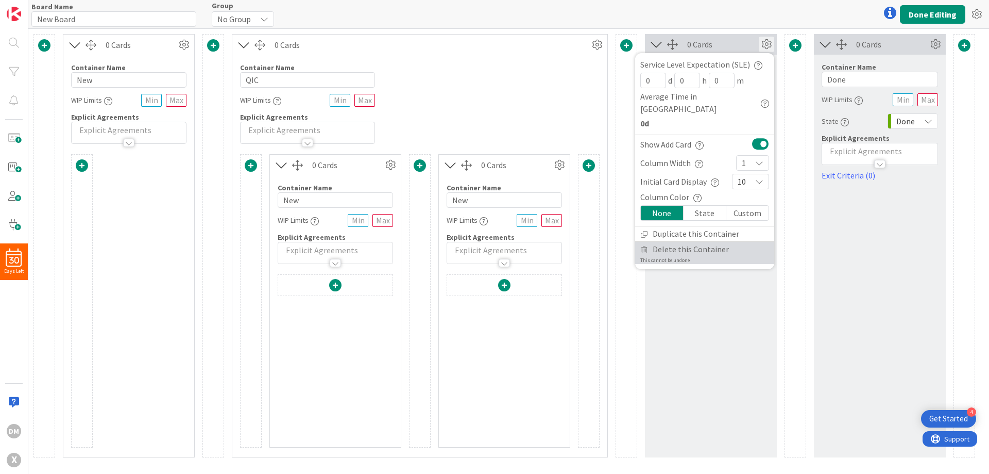
click at [689, 242] on span "Delete this Container" at bounding box center [691, 249] width 76 height 15
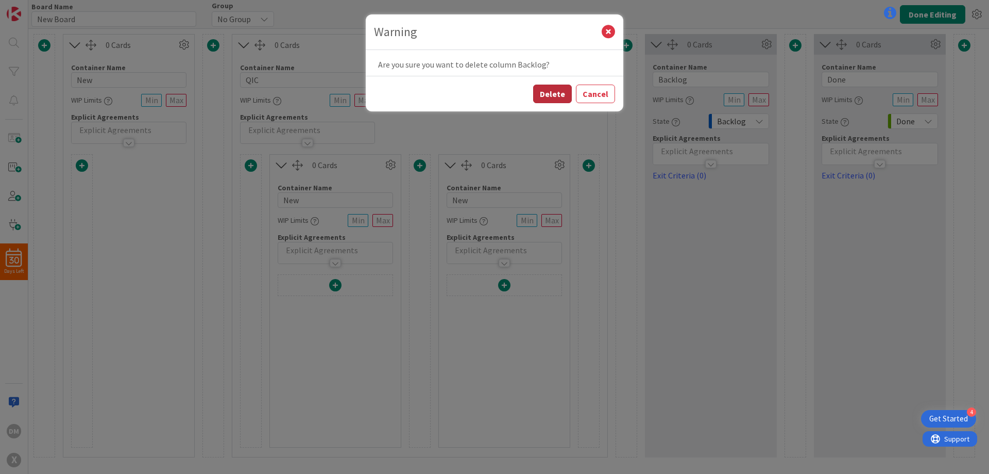
click at [564, 93] on button "Delete" at bounding box center [552, 94] width 39 height 19
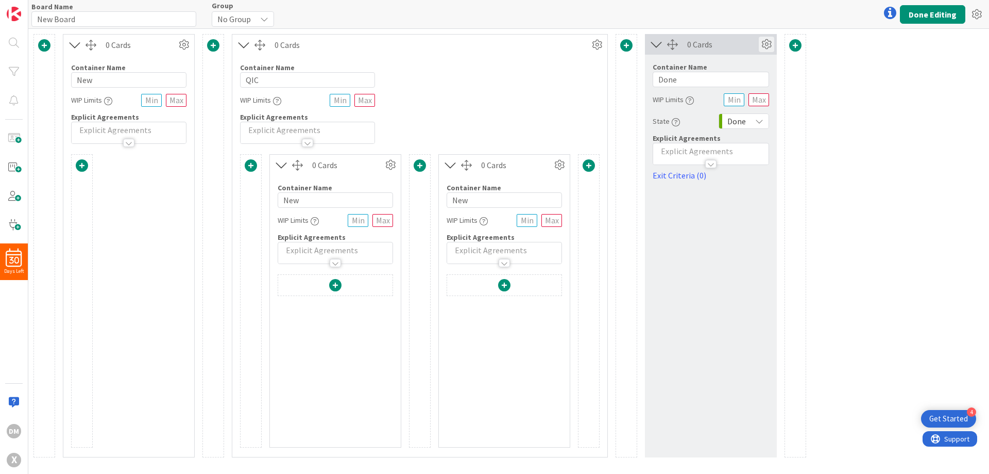
click at [764, 44] on icon at bounding box center [766, 44] width 15 height 15
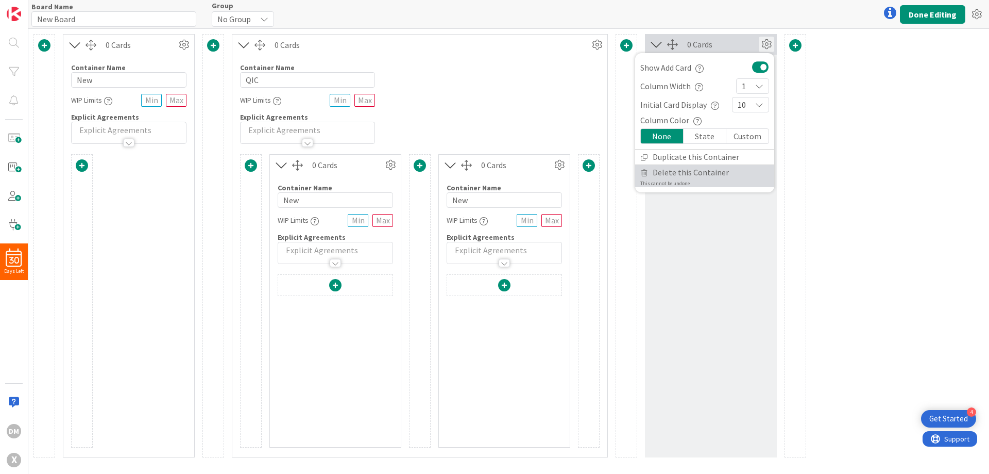
click at [685, 173] on span "Delete this Container" at bounding box center [691, 172] width 76 height 15
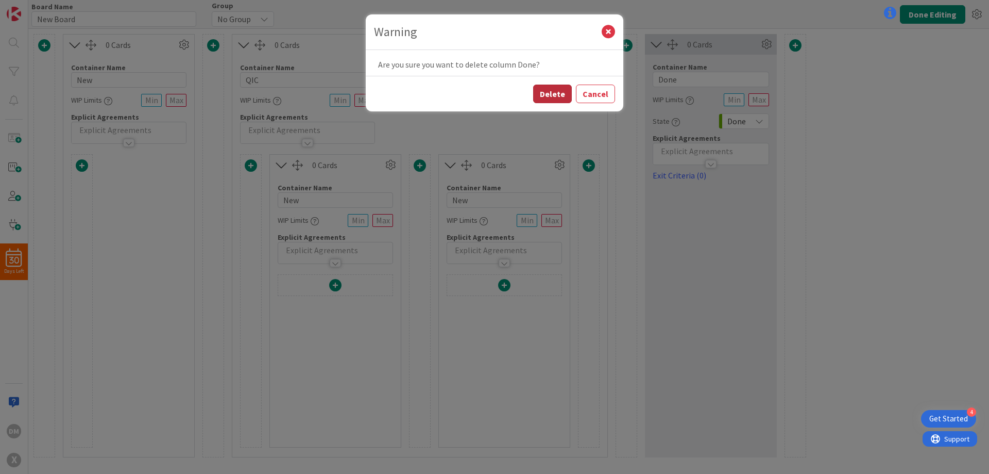
click at [555, 95] on button "Delete" at bounding box center [552, 94] width 39 height 19
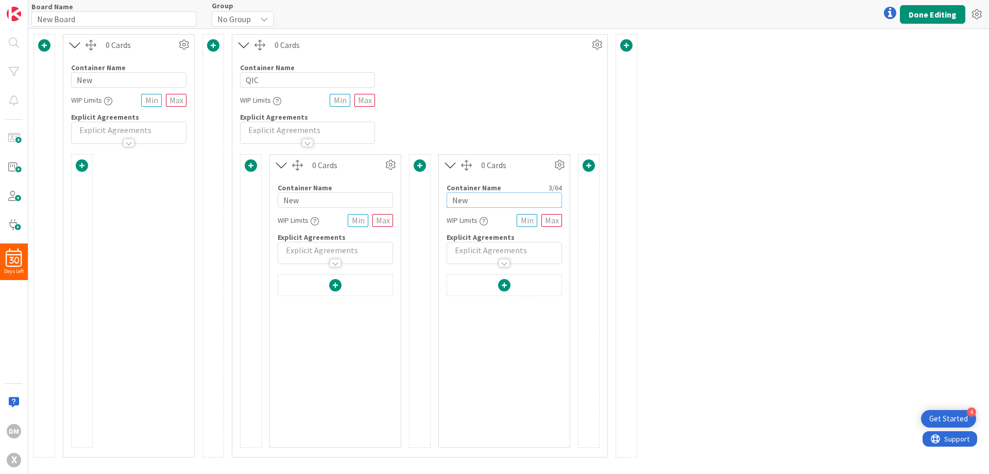
drag, startPoint x: 483, startPoint y: 195, endPoint x: 452, endPoint y: 203, distance: 31.7
click at [452, 203] on input "New" at bounding box center [504, 199] width 115 height 15
type input "Done"
click at [297, 198] on input "New" at bounding box center [335, 199] width 115 height 15
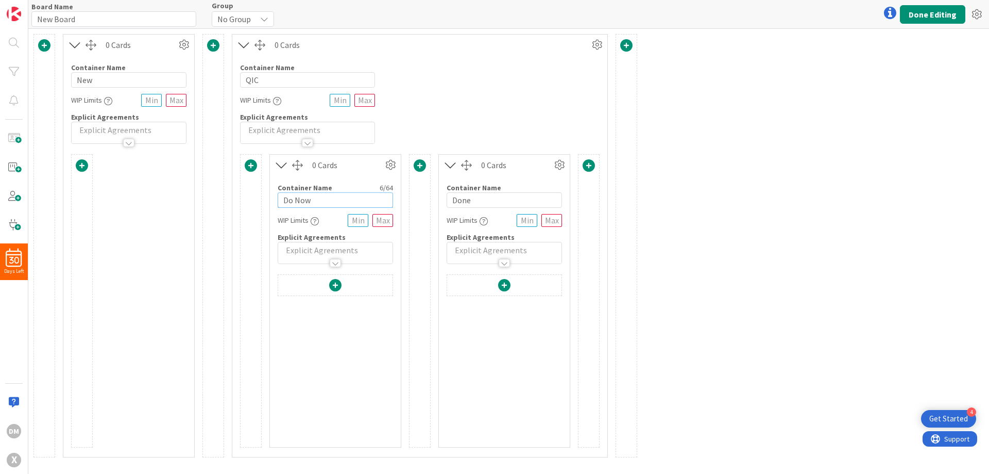
type input "Do Now"
click at [249, 165] on span at bounding box center [251, 165] width 12 height 12
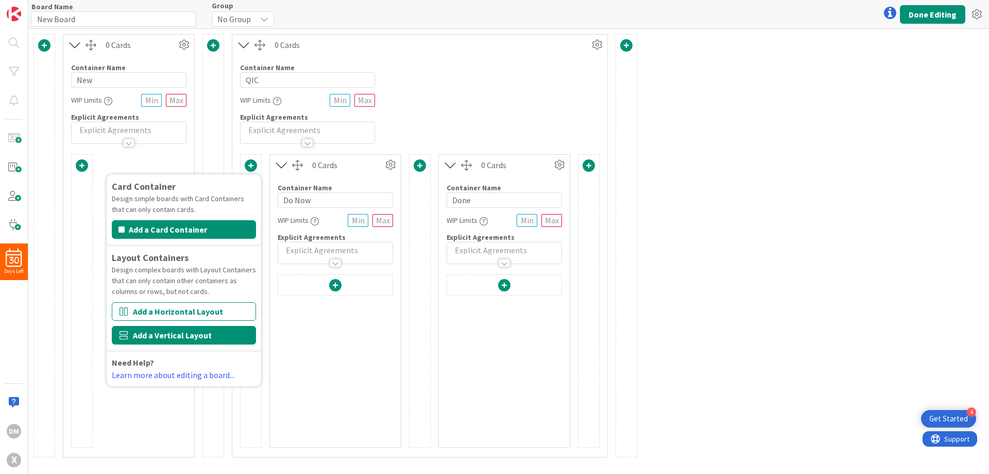
click at [188, 330] on button "Add a Vertical Layout" at bounding box center [184, 335] width 144 height 19
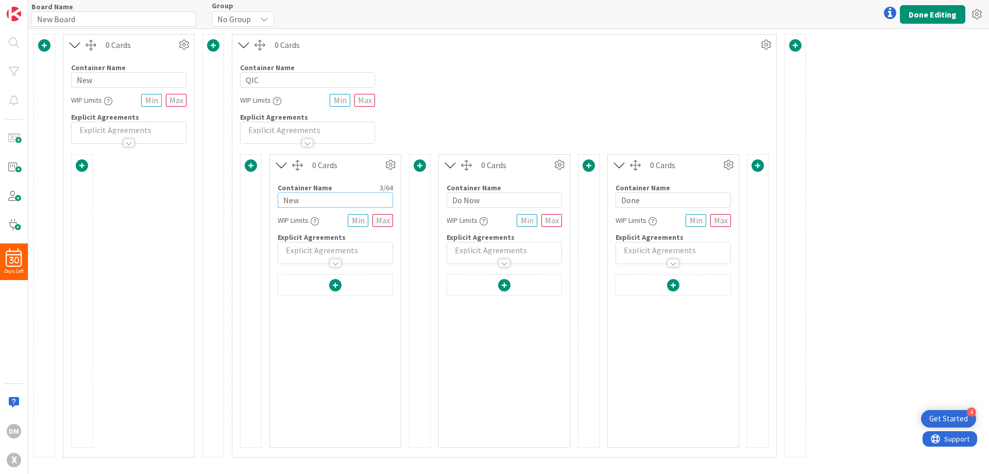
click at [295, 202] on input "New" at bounding box center [335, 199] width 115 height 15
type input "Next"
click at [181, 45] on icon at bounding box center [183, 44] width 15 height 15
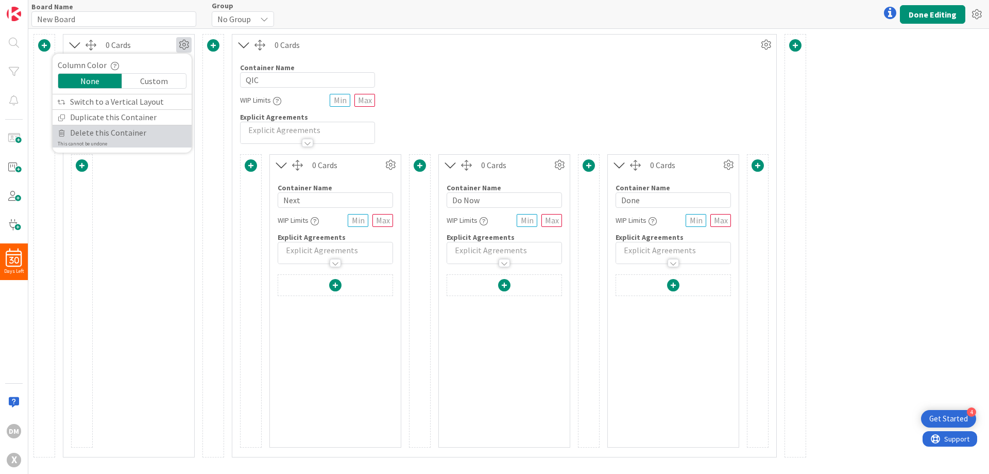
click at [119, 128] on span "Delete this Container" at bounding box center [108, 132] width 76 height 15
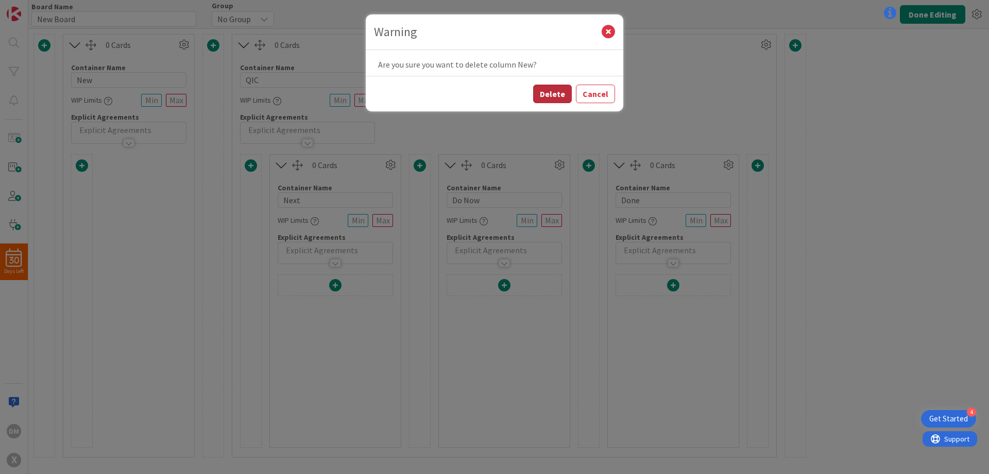
click at [555, 96] on button "Delete" at bounding box center [552, 94] width 39 height 19
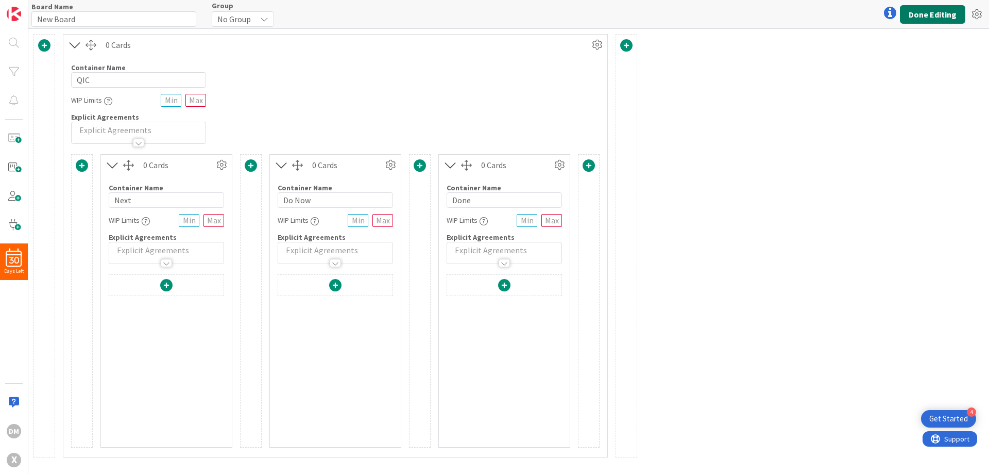
click at [922, 10] on button "Done Editing" at bounding box center [932, 14] width 65 height 19
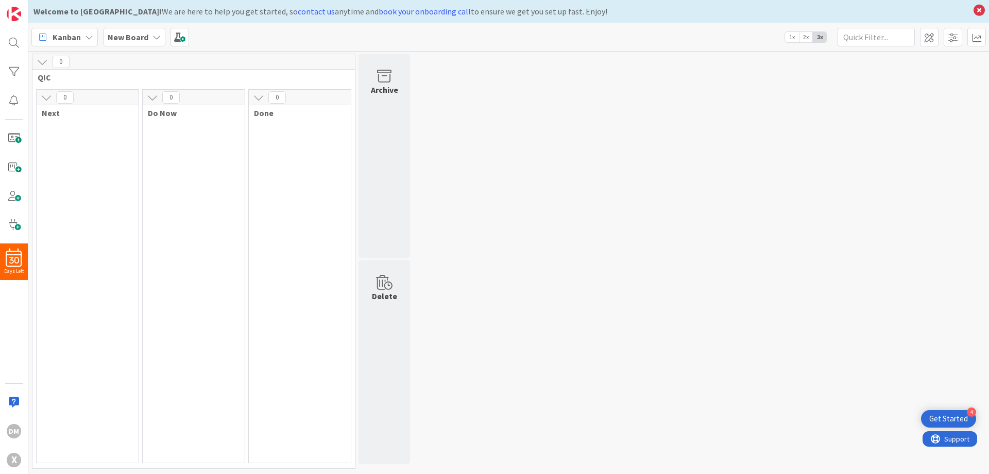
click at [41, 61] on icon at bounding box center [42, 61] width 11 height 11
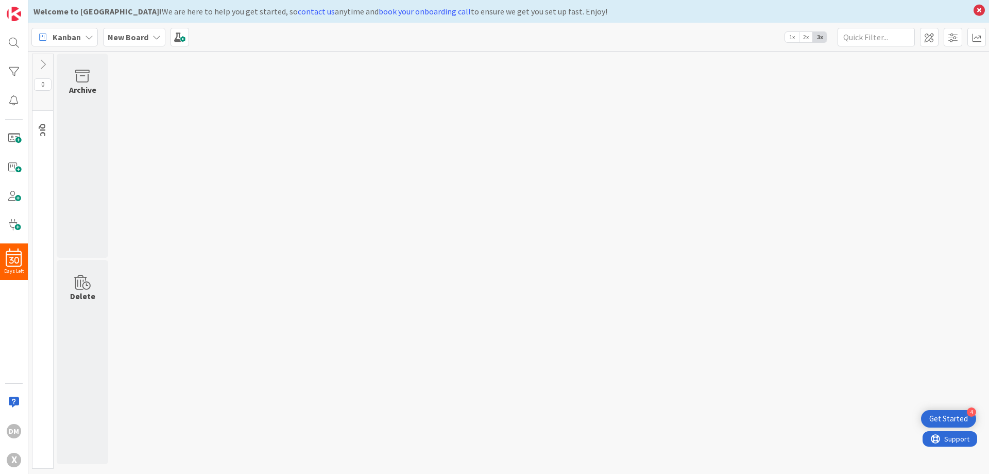
click at [41, 61] on icon at bounding box center [42, 64] width 11 height 11
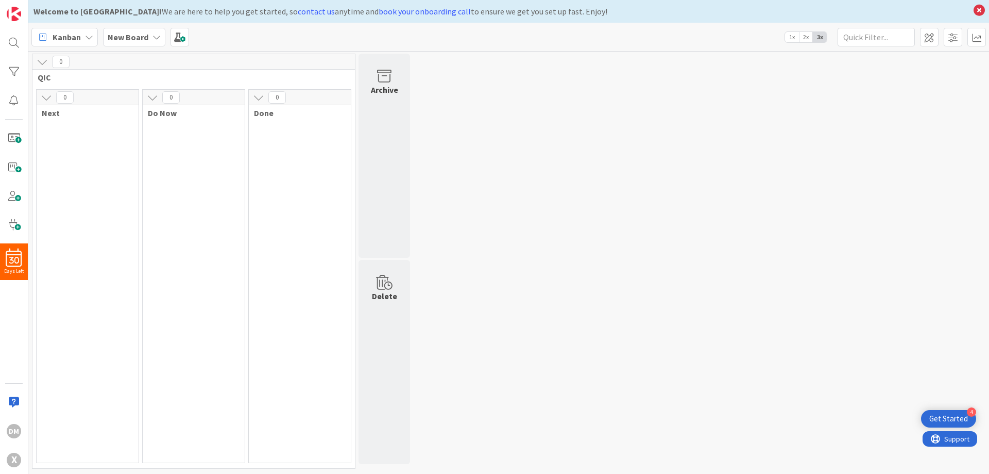
click at [47, 95] on icon at bounding box center [46, 97] width 11 height 11
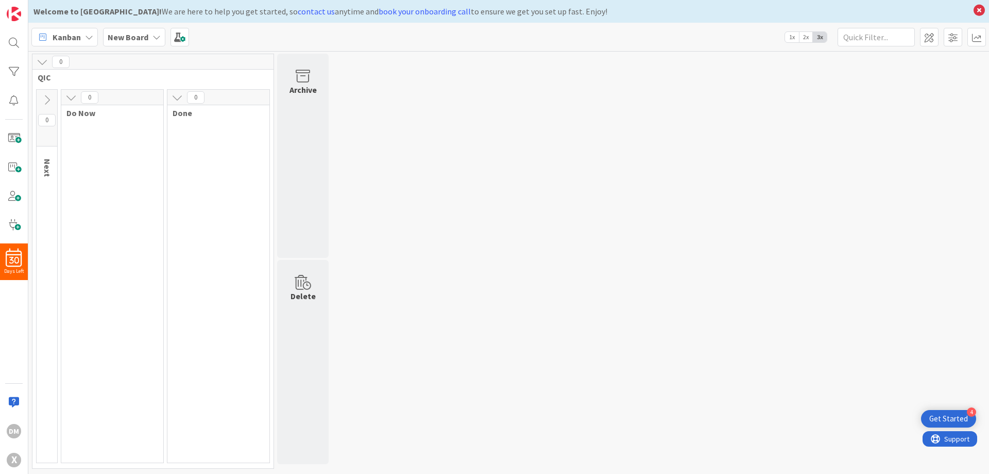
click at [47, 95] on icon at bounding box center [46, 99] width 11 height 11
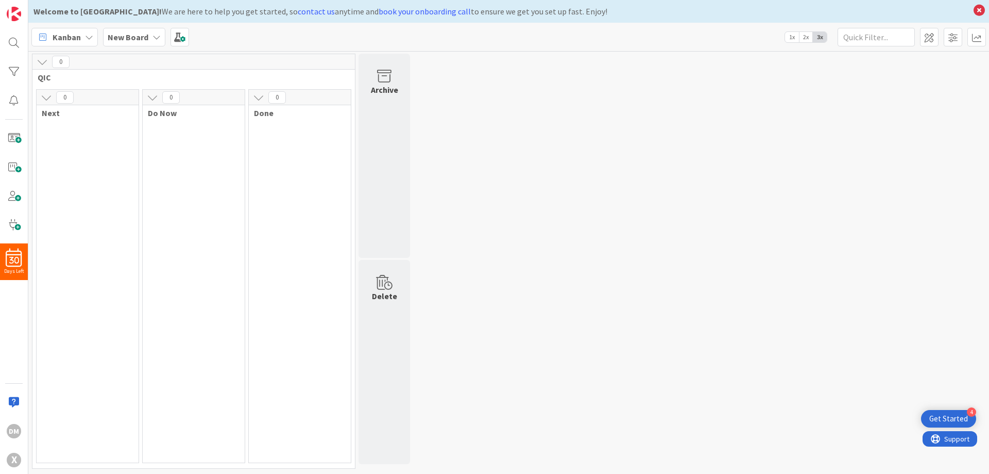
click at [41, 61] on icon at bounding box center [42, 61] width 11 height 11
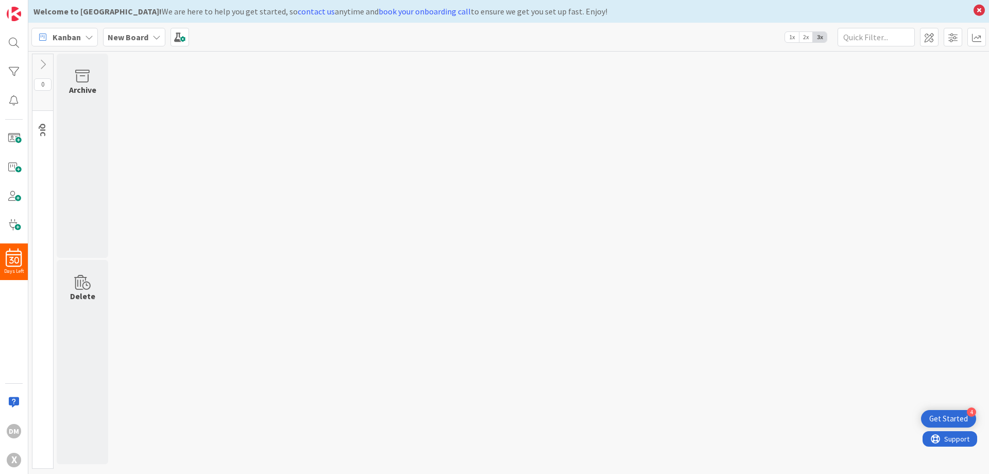
click at [41, 61] on icon at bounding box center [42, 64] width 11 height 11
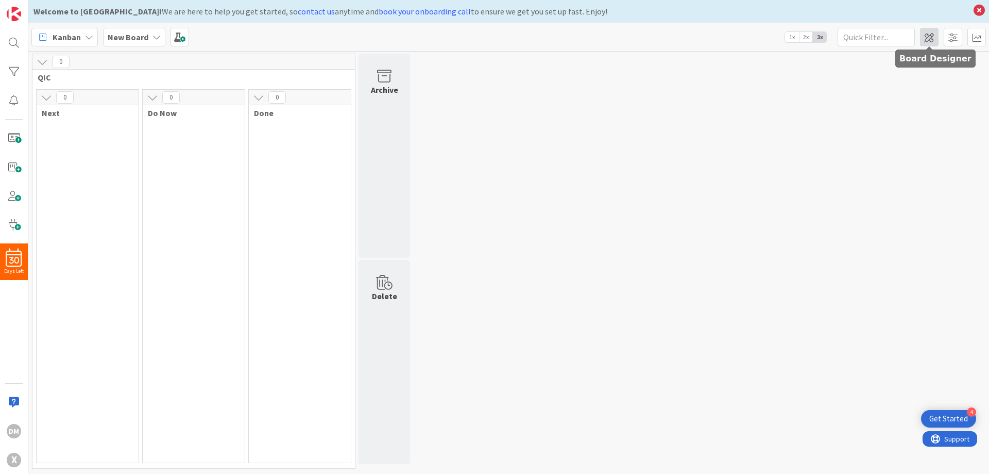
click at [930, 44] on span at bounding box center [929, 37] width 19 height 19
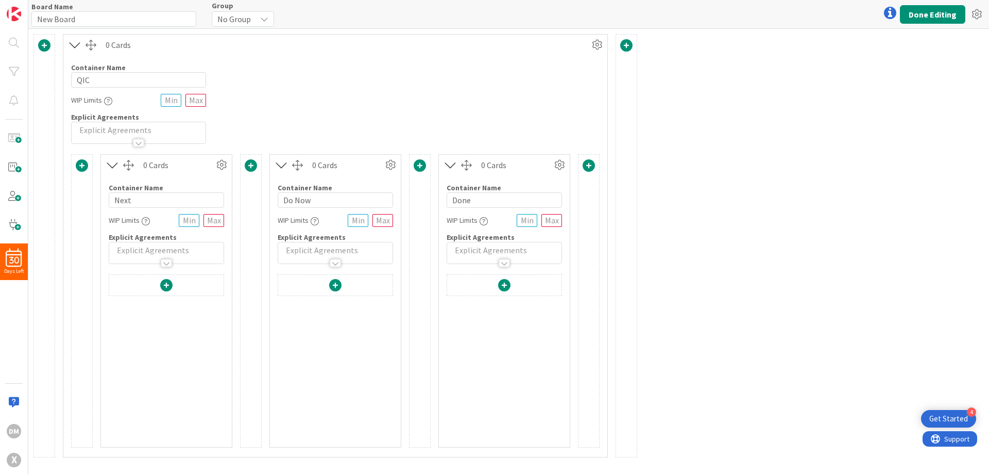
click at [78, 164] on span at bounding box center [82, 165] width 12 height 12
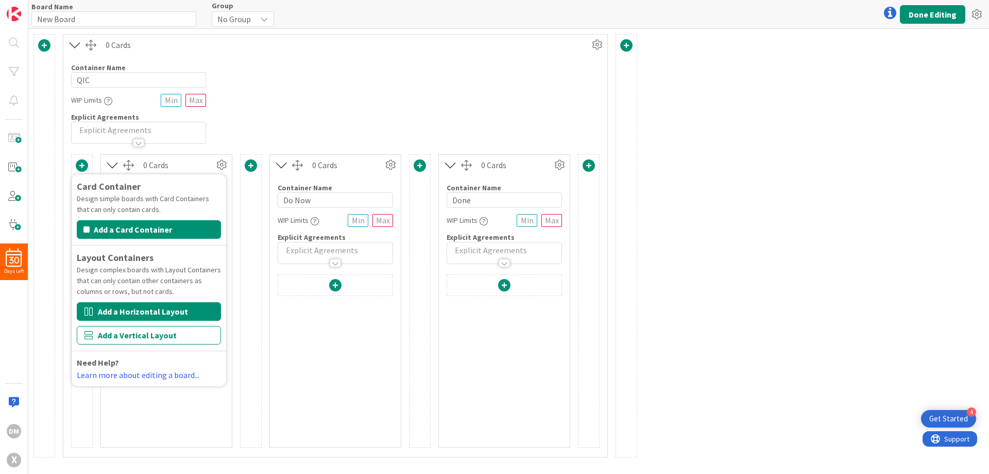
click at [132, 304] on button "Add a Horizontal Layout" at bounding box center [149, 311] width 144 height 19
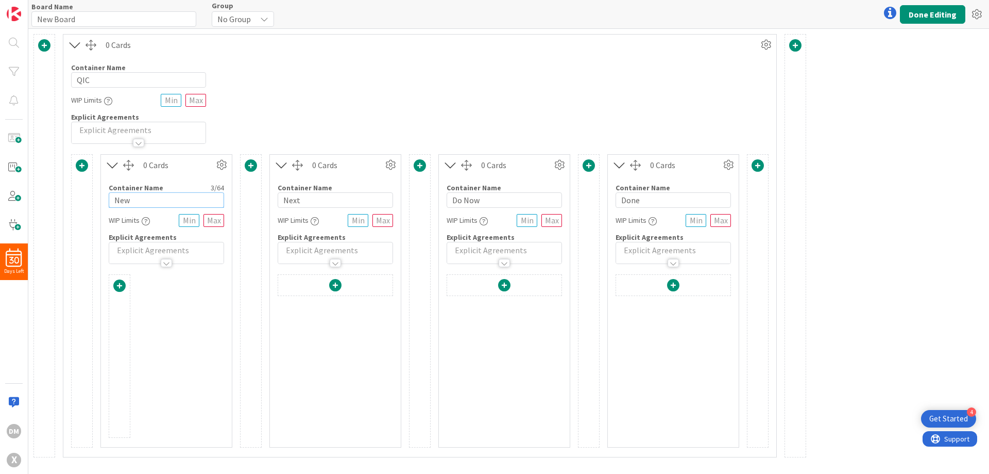
click at [156, 199] on input "New" at bounding box center [166, 199] width 115 height 15
click at [917, 10] on button "Done Editing" at bounding box center [932, 14] width 65 height 19
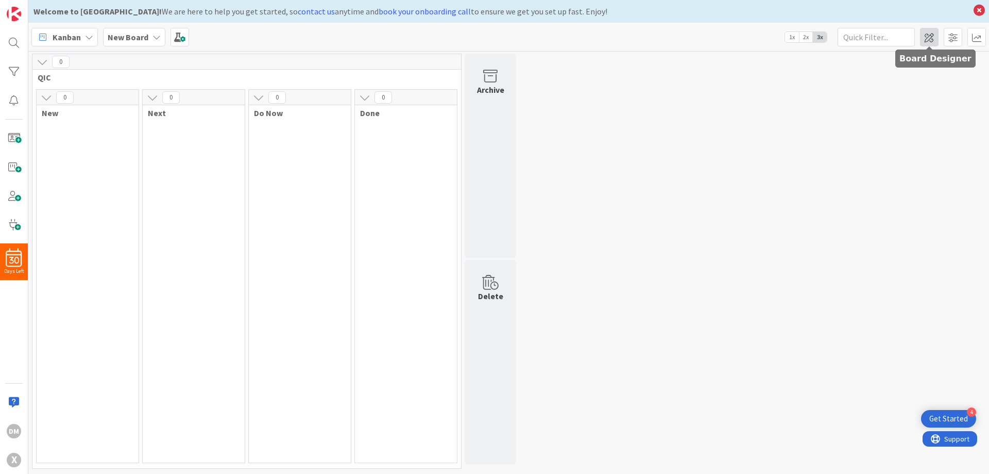
click at [933, 37] on span at bounding box center [929, 37] width 19 height 19
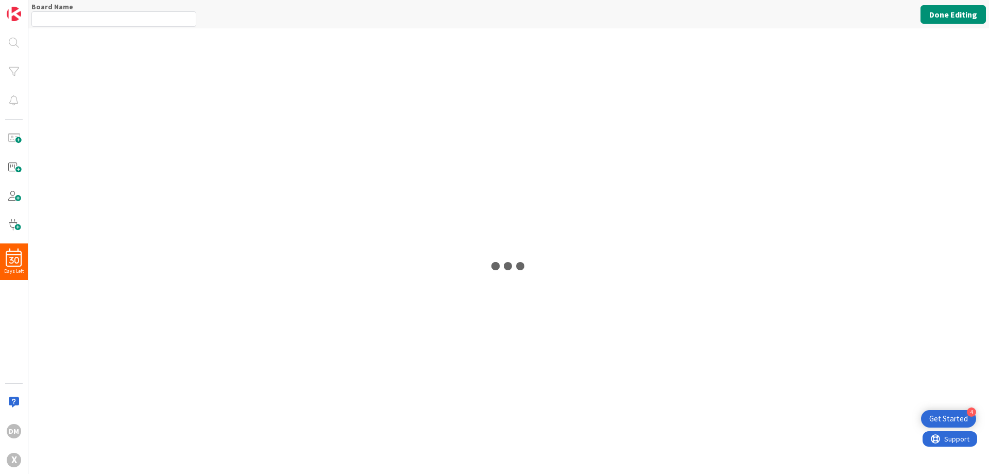
type input "New Board"
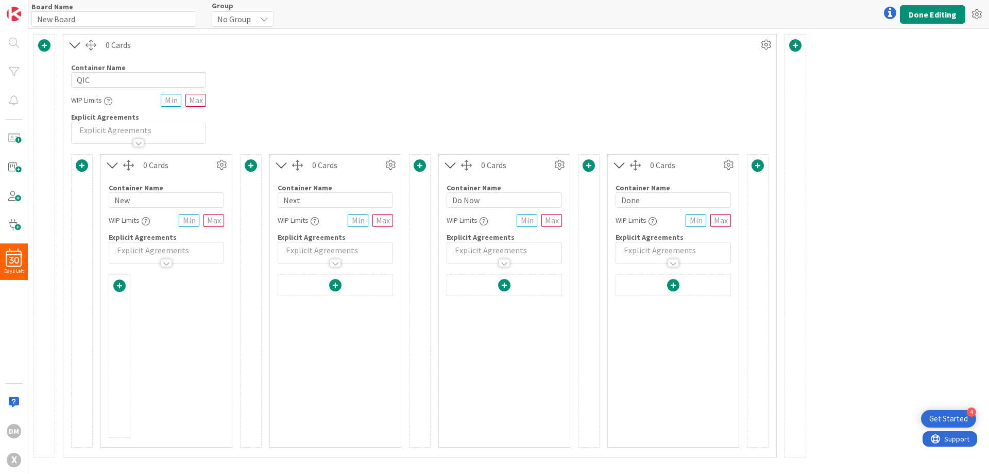
click at [114, 162] on icon at bounding box center [112, 164] width 17 height 13
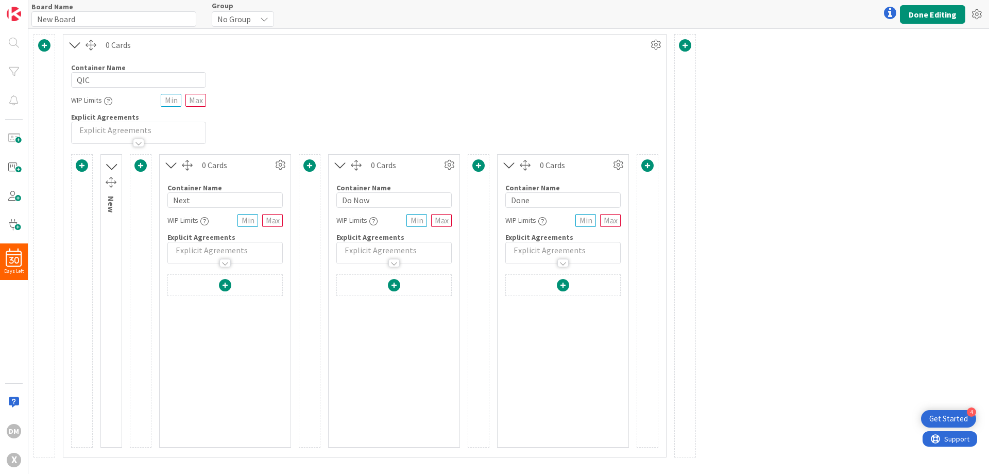
click at [113, 166] on icon at bounding box center [111, 166] width 13 height 17
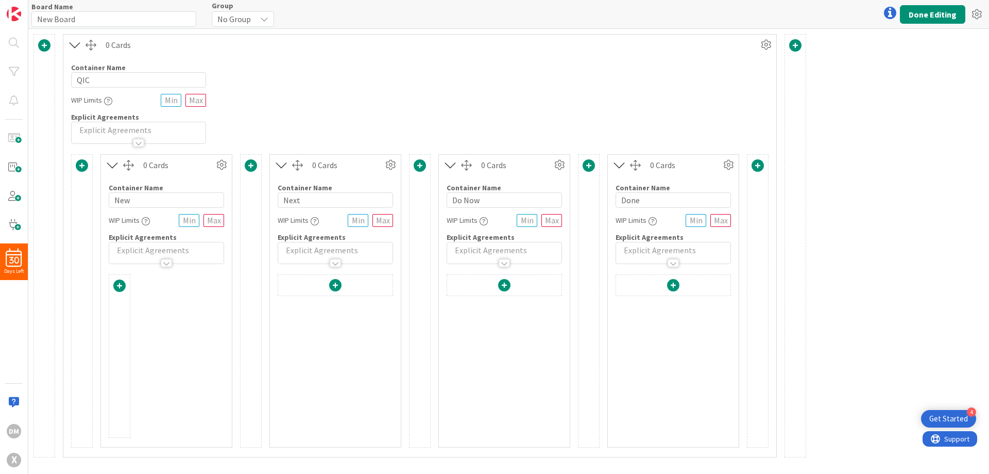
click at [421, 166] on span at bounding box center [420, 165] width 12 height 12
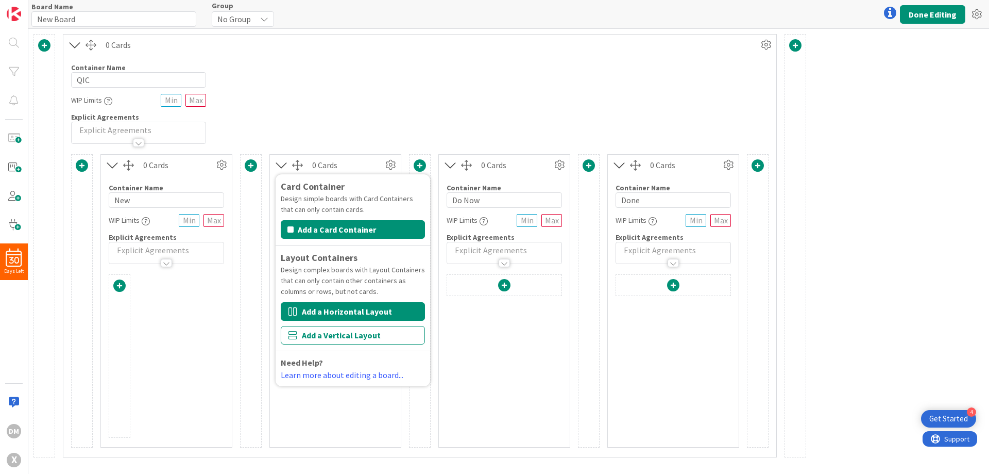
click at [351, 314] on button "Add a Horizontal Layout" at bounding box center [353, 311] width 144 height 19
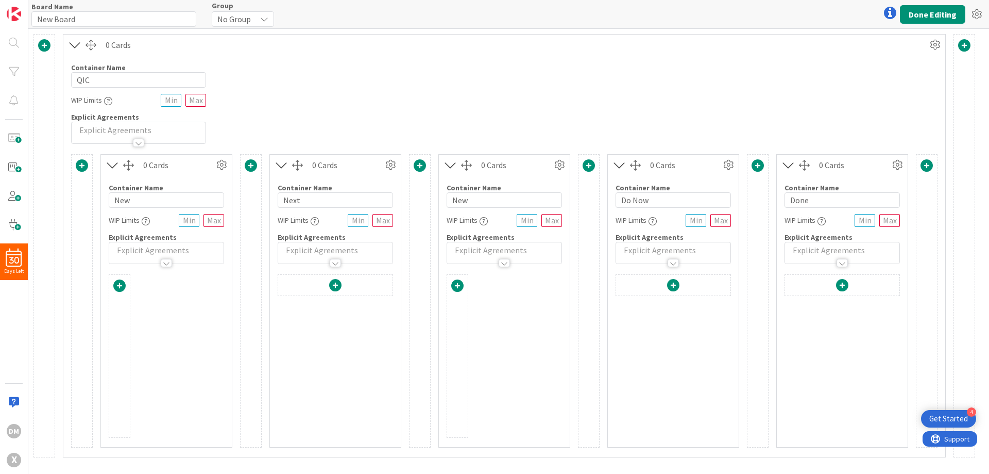
click at [415, 166] on span at bounding box center [420, 165] width 12 height 12
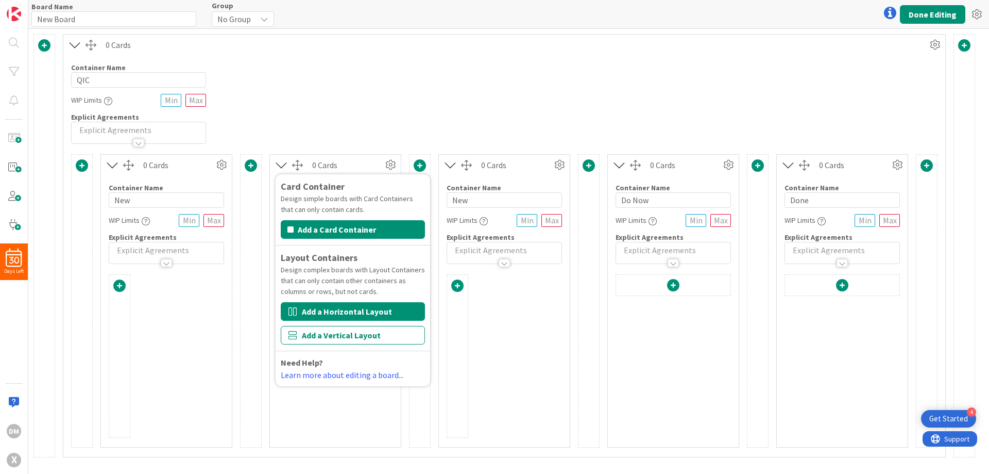
click at [352, 314] on button "Add a Horizontal Layout" at bounding box center [353, 311] width 144 height 19
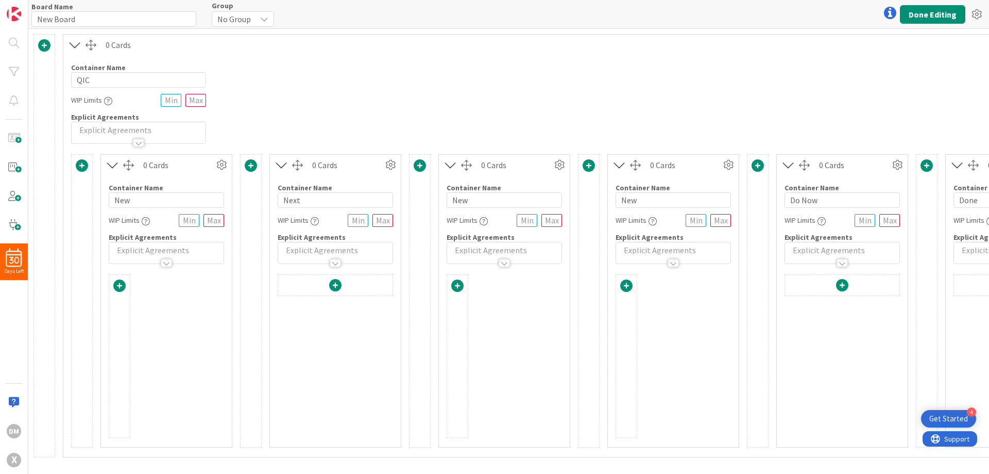
click at [348, 285] on div at bounding box center [335, 287] width 114 height 24
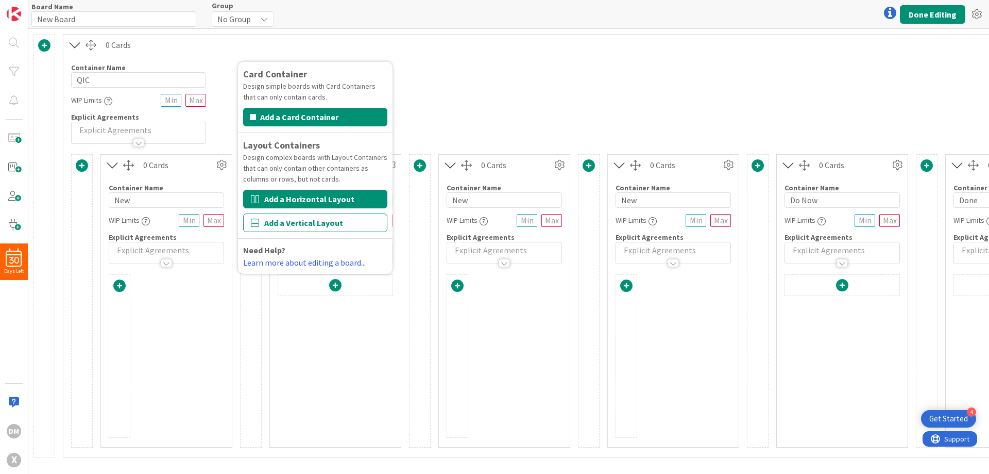
click at [323, 199] on button "Add a Horizontal Layout" at bounding box center [315, 199] width 144 height 19
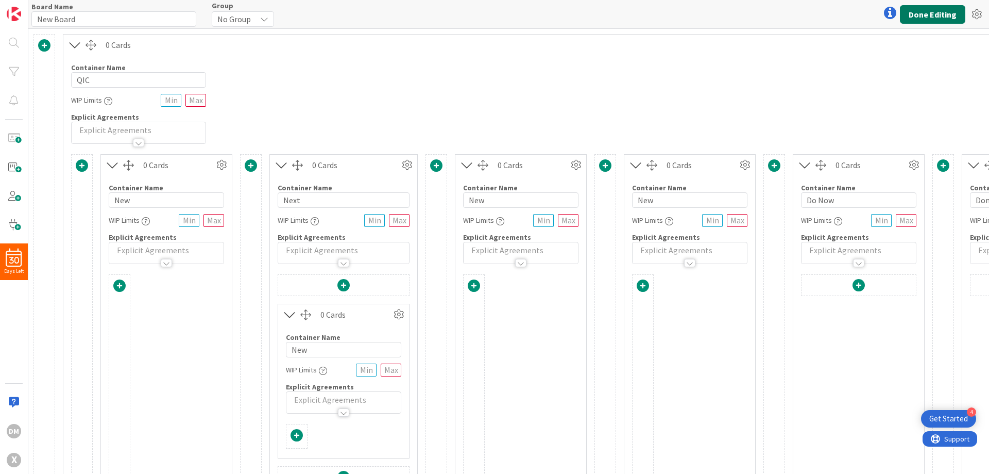
click at [920, 19] on button "Done Editing" at bounding box center [932, 14] width 65 height 19
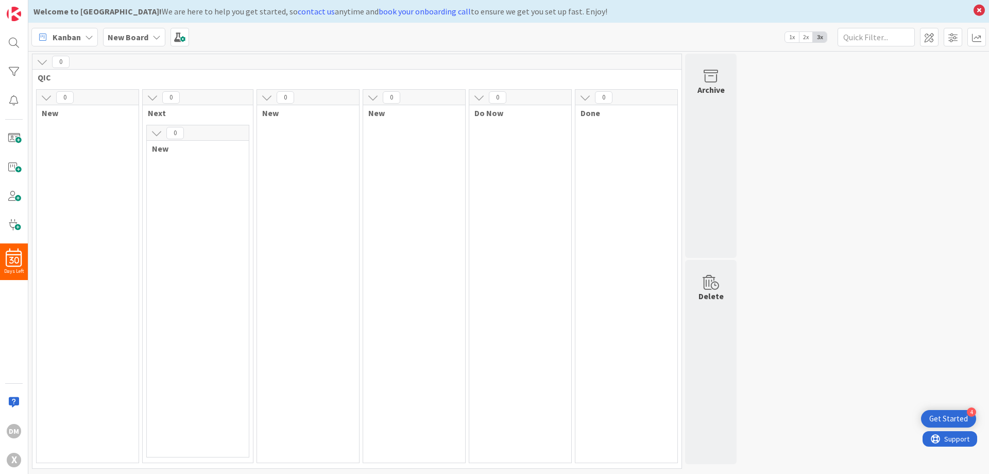
click at [171, 179] on div "0 New" at bounding box center [197, 291] width 103 height 332
click at [15, 140] on span at bounding box center [14, 138] width 21 height 21
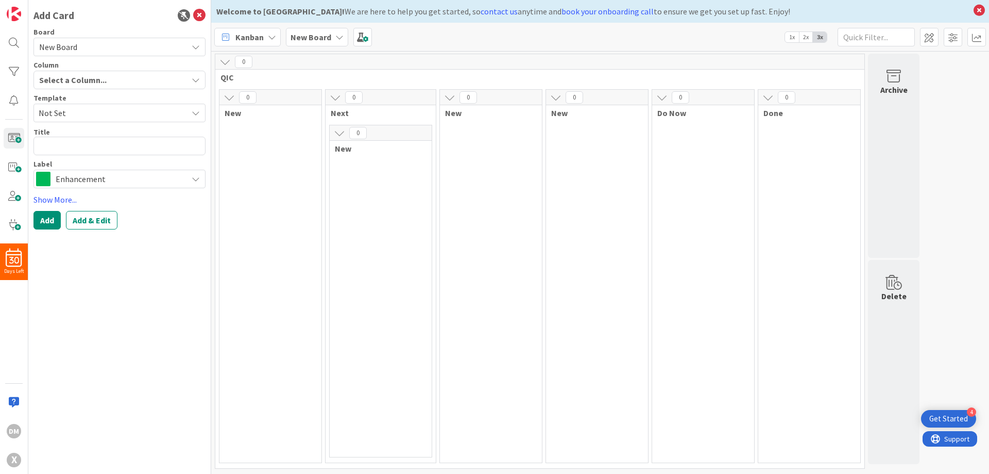
type textarea "x"
type textarea "g"
type textarea "x"
type textarea "gg"
click at [46, 214] on button "Add" at bounding box center [46, 220] width 27 height 19
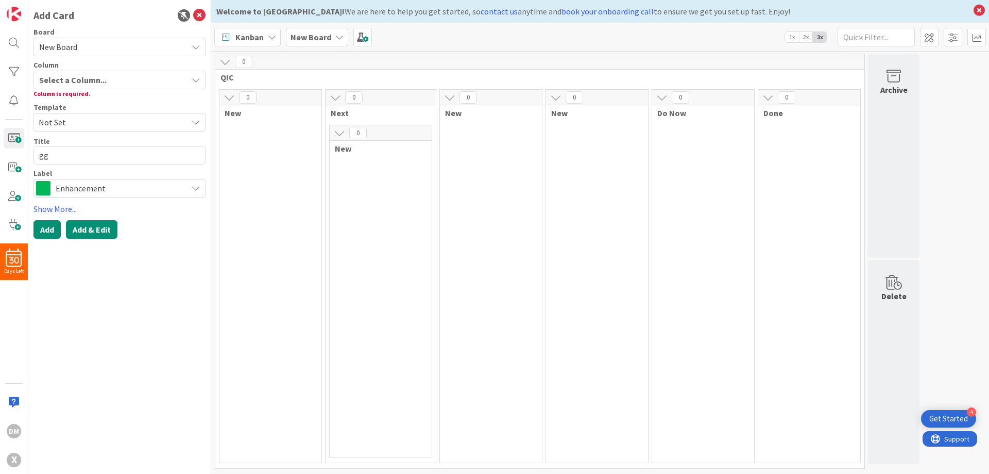
click at [96, 235] on button "Add & Edit" at bounding box center [92, 229] width 52 height 19
click at [99, 223] on button "Add & Edit" at bounding box center [92, 229] width 52 height 19
click at [48, 229] on button "Add" at bounding box center [46, 229] width 27 height 19
click at [334, 280] on div "0 New" at bounding box center [380, 291] width 103 height 332
click at [127, 82] on div "Select a Column..." at bounding box center [112, 80] width 151 height 16
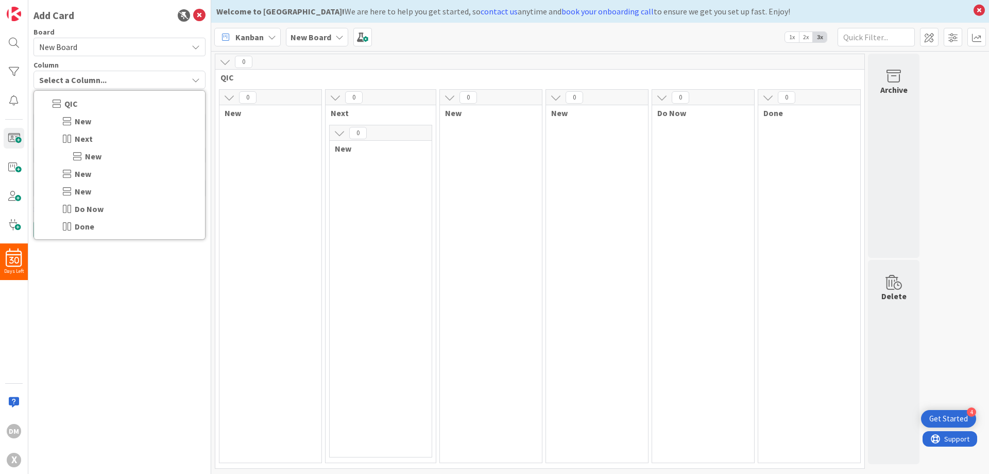
click at [75, 212] on span "Do Now" at bounding box center [89, 209] width 29 height 12
click at [75, 121] on span "New" at bounding box center [83, 121] width 16 height 12
click at [57, 104] on icon at bounding box center [56, 103] width 12 height 10
click at [72, 140] on div "Next" at bounding box center [119, 139] width 171 height 18
click at [65, 203] on icon at bounding box center [67, 209] width 10 height 12
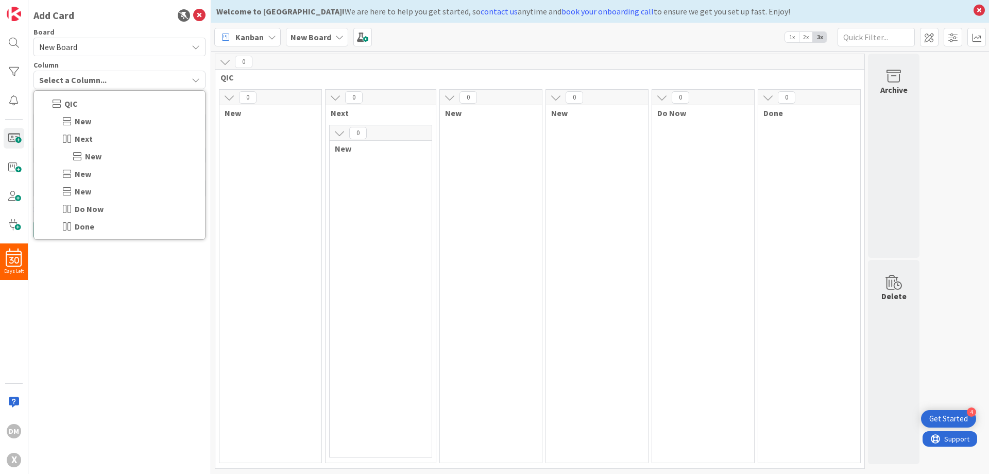
click at [65, 203] on icon at bounding box center [67, 209] width 10 height 12
click at [69, 187] on icon at bounding box center [67, 191] width 12 height 10
click at [68, 223] on icon at bounding box center [67, 226] width 10 height 12
click at [66, 50] on span "New Board" at bounding box center [58, 47] width 38 height 10
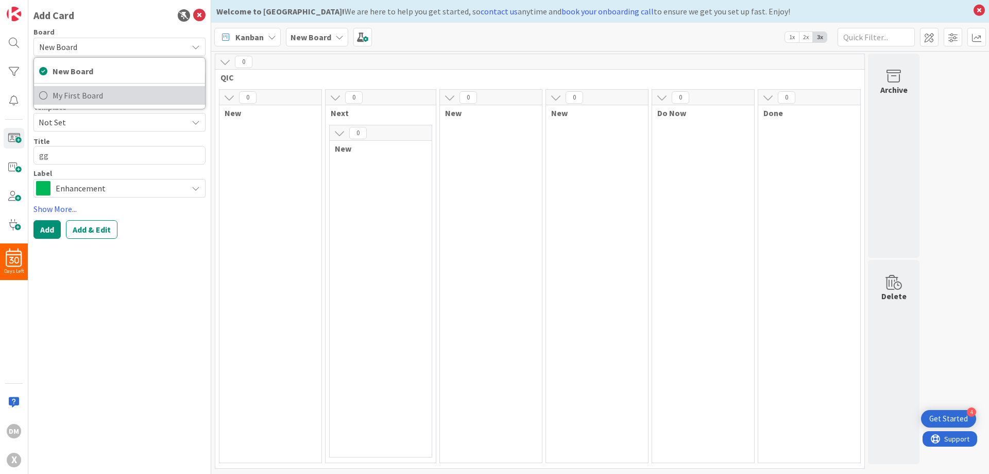
click at [72, 92] on span "My First Board" at bounding box center [126, 95] width 147 height 15
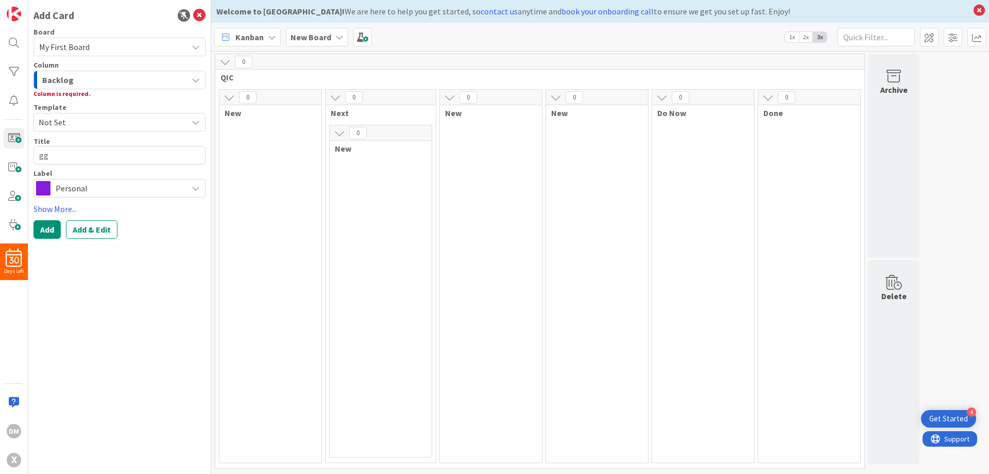
click at [75, 75] on div "Backlog" at bounding box center [114, 80] width 148 height 16
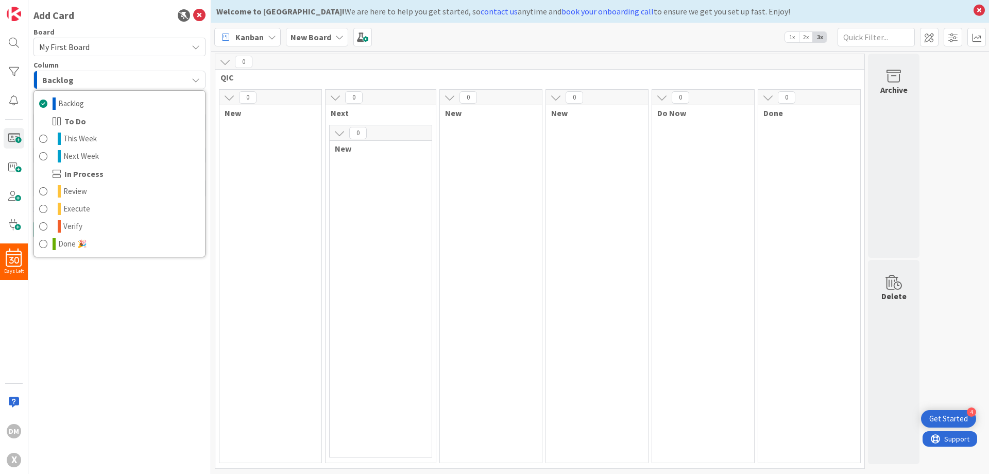
click at [70, 40] on span "My First Board" at bounding box center [110, 47] width 143 height 14
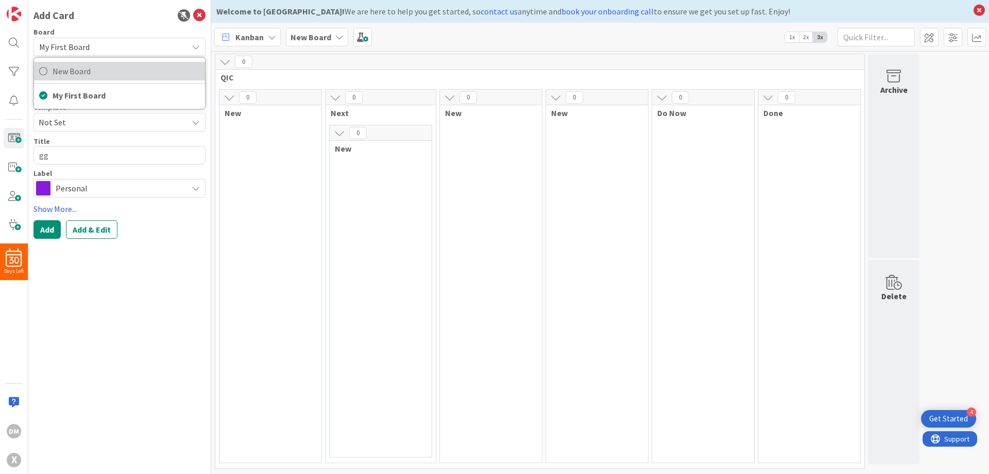
click at [76, 70] on span "New Board" at bounding box center [126, 70] width 147 height 15
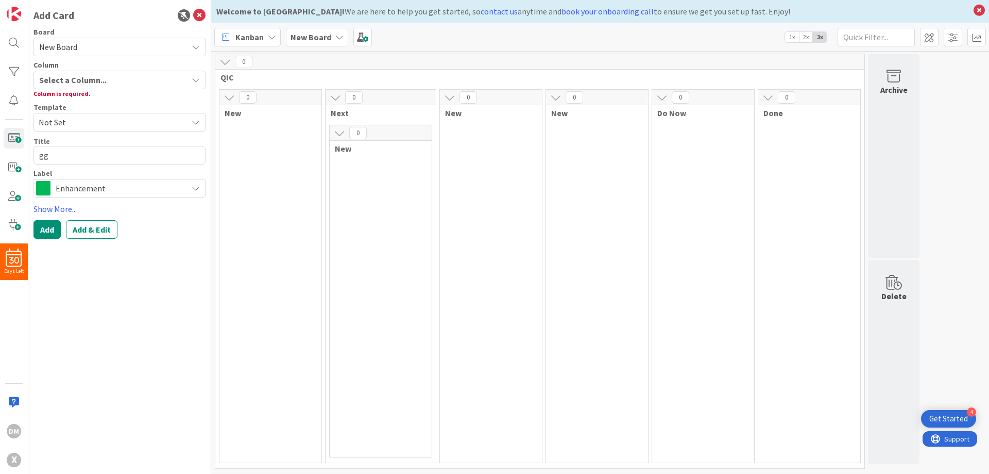
click at [78, 77] on span "Select a Column..." at bounding box center [73, 79] width 68 height 13
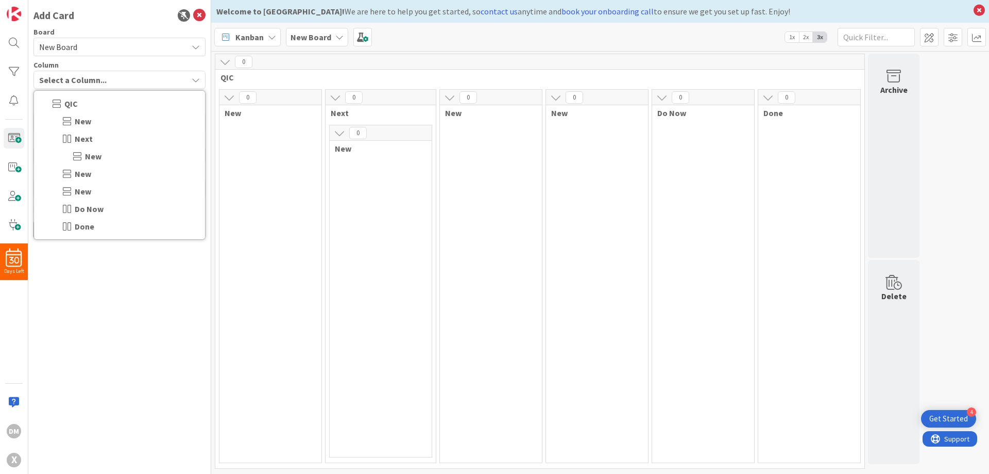
click at [79, 122] on span "New" at bounding box center [83, 121] width 16 height 12
click at [61, 103] on icon at bounding box center [56, 103] width 12 height 10
click at [71, 201] on div "Do Now" at bounding box center [119, 209] width 171 height 18
click at [145, 263] on div "Add Card Board New Board New Board My First Board Column Select a Column... QIC…" at bounding box center [119, 237] width 183 height 474
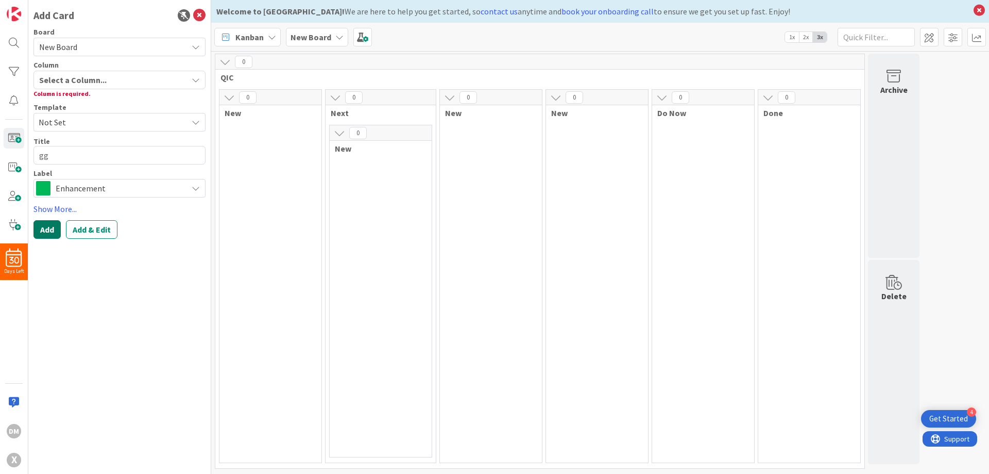
click at [53, 230] on button "Add" at bounding box center [46, 229] width 27 height 19
type textarea "x"
click at [71, 82] on span "Select a Column..." at bounding box center [73, 79] width 68 height 13
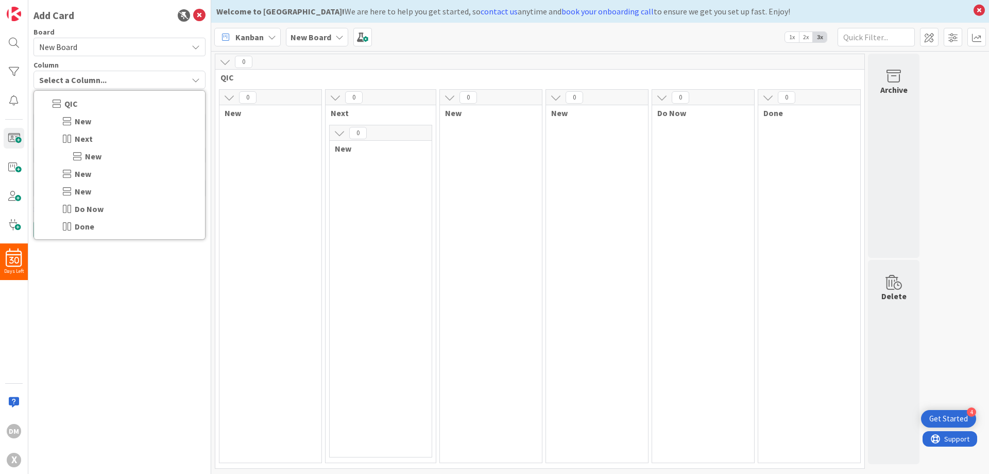
click at [69, 125] on icon at bounding box center [67, 121] width 12 height 10
